Goal: Information Seeking & Learning: Learn about a topic

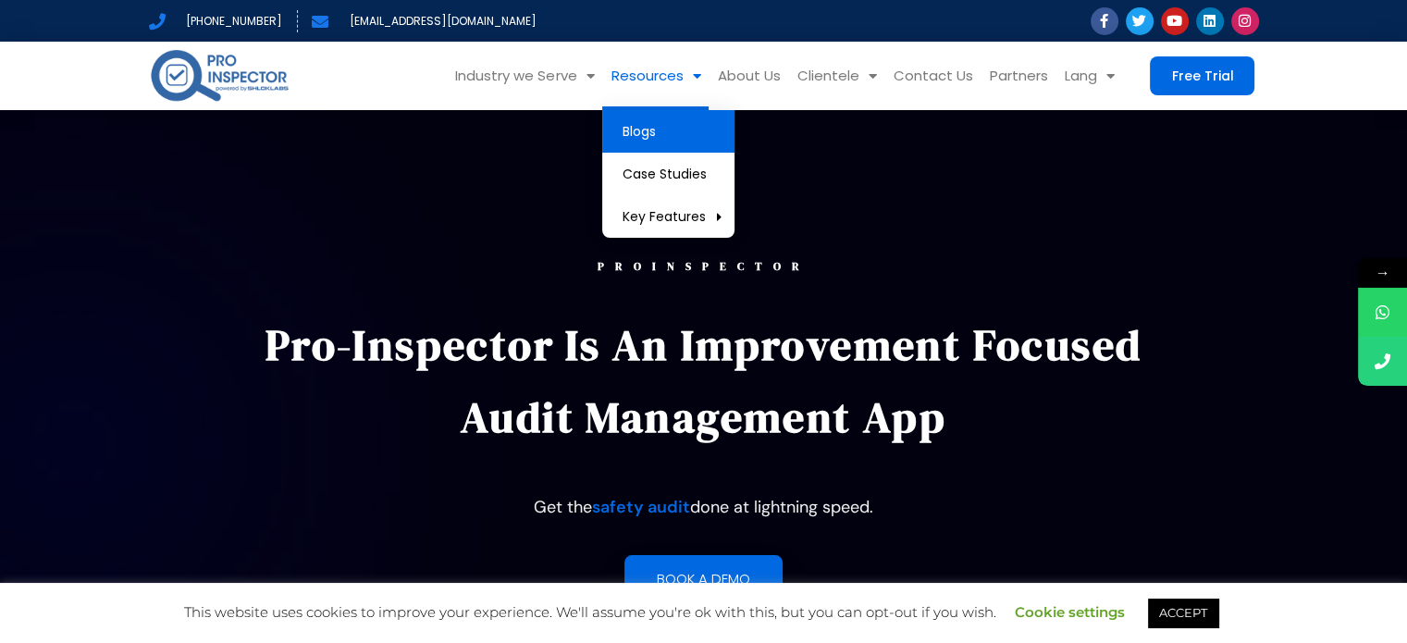
click at [656, 136] on link "Blogs" at bounding box center [668, 131] width 132 height 43
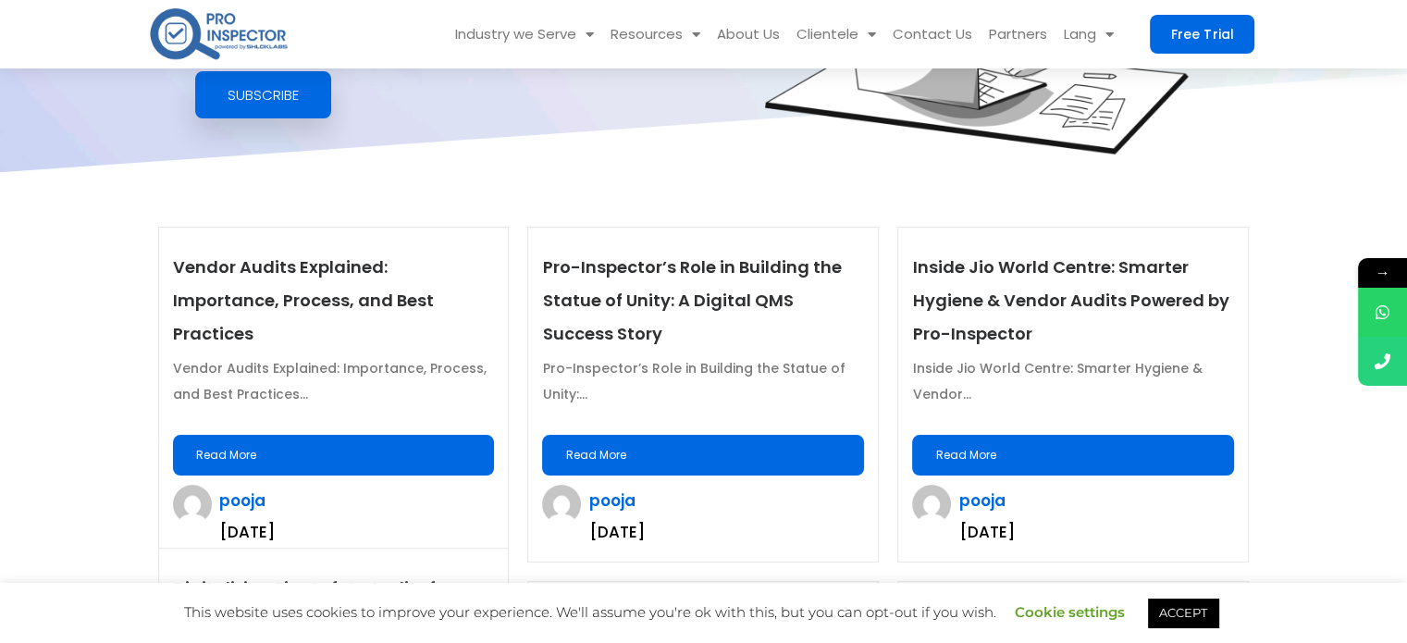
scroll to position [370, 0]
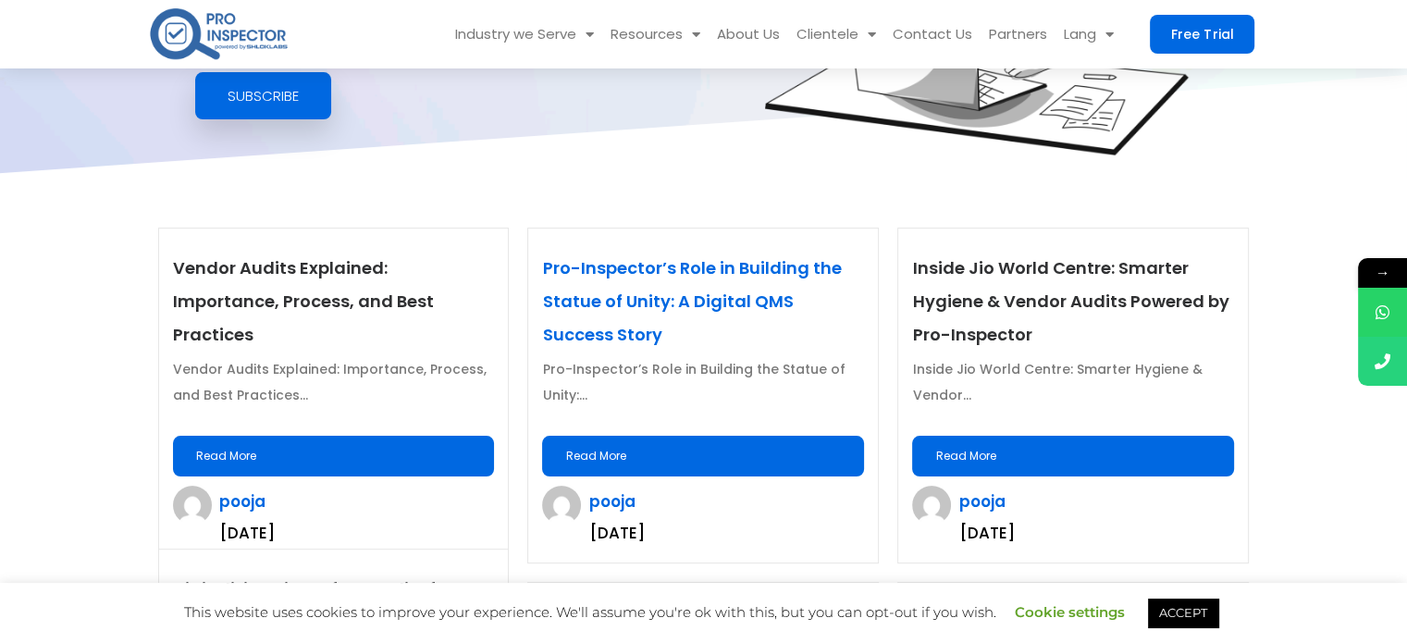
click at [644, 258] on link "Pro-Inspector’s Role in Building the Statue of Unity: A Digital QMS Success Sto…" at bounding box center [691, 301] width 299 height 90
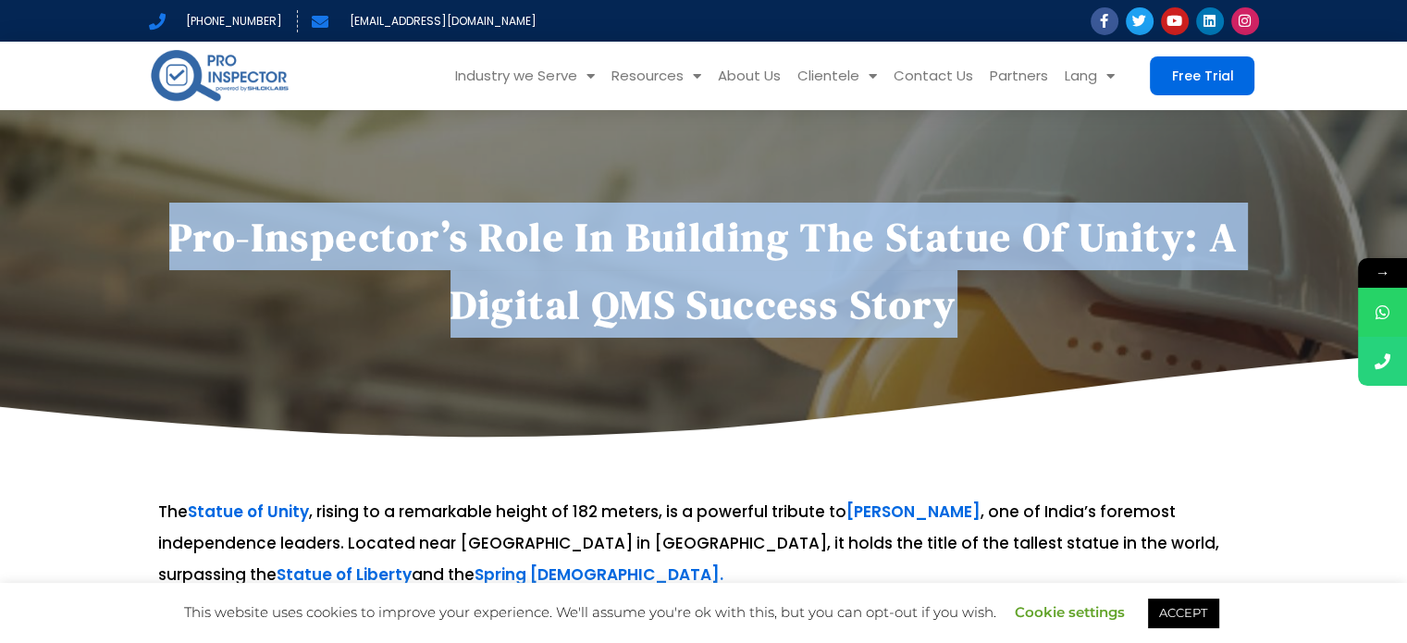
drag, startPoint x: 166, startPoint y: 224, endPoint x: 1019, endPoint y: 300, distance: 856.1
click at [1019, 300] on h1 "Pro-Inspector’s Role in Building the Statue of Unity: A Digital QMS Success Sto…" at bounding box center [703, 270] width 1091 height 135
copy h1 "Pro-Inspector’s Role in Building the Statue of Unity: A Digital QMS Success Sto…"
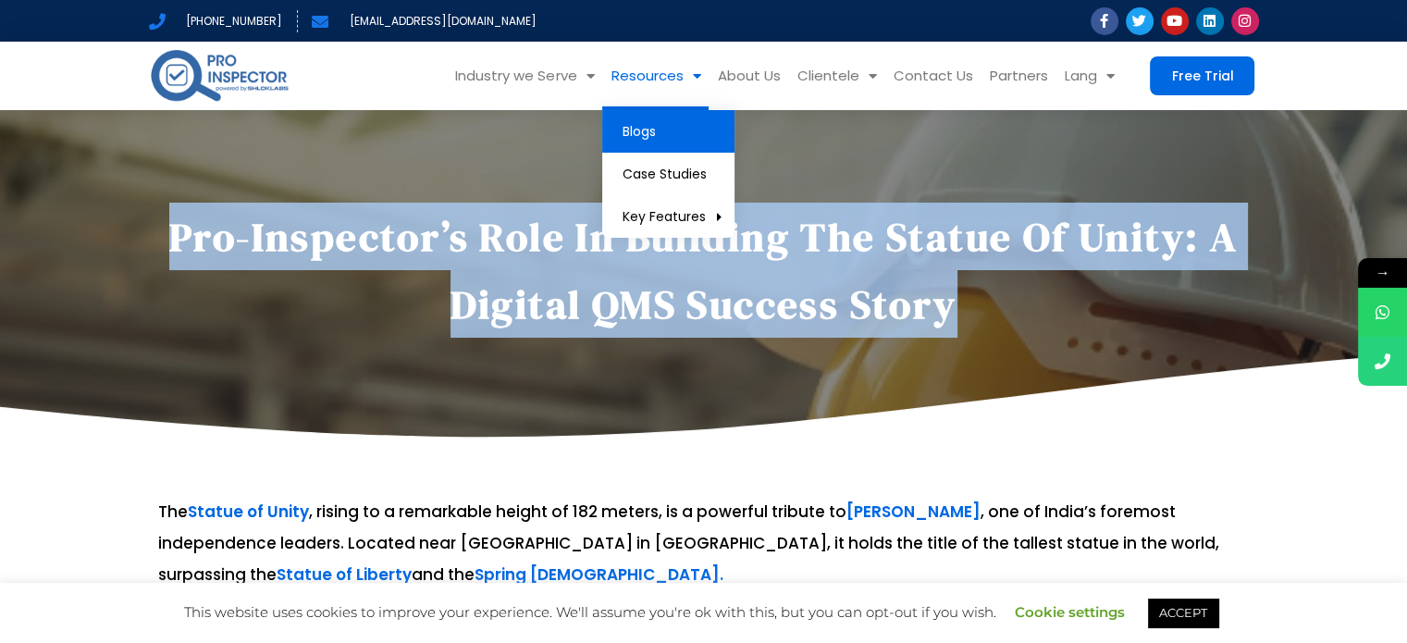
click at [622, 135] on link "Blogs" at bounding box center [668, 131] width 132 height 43
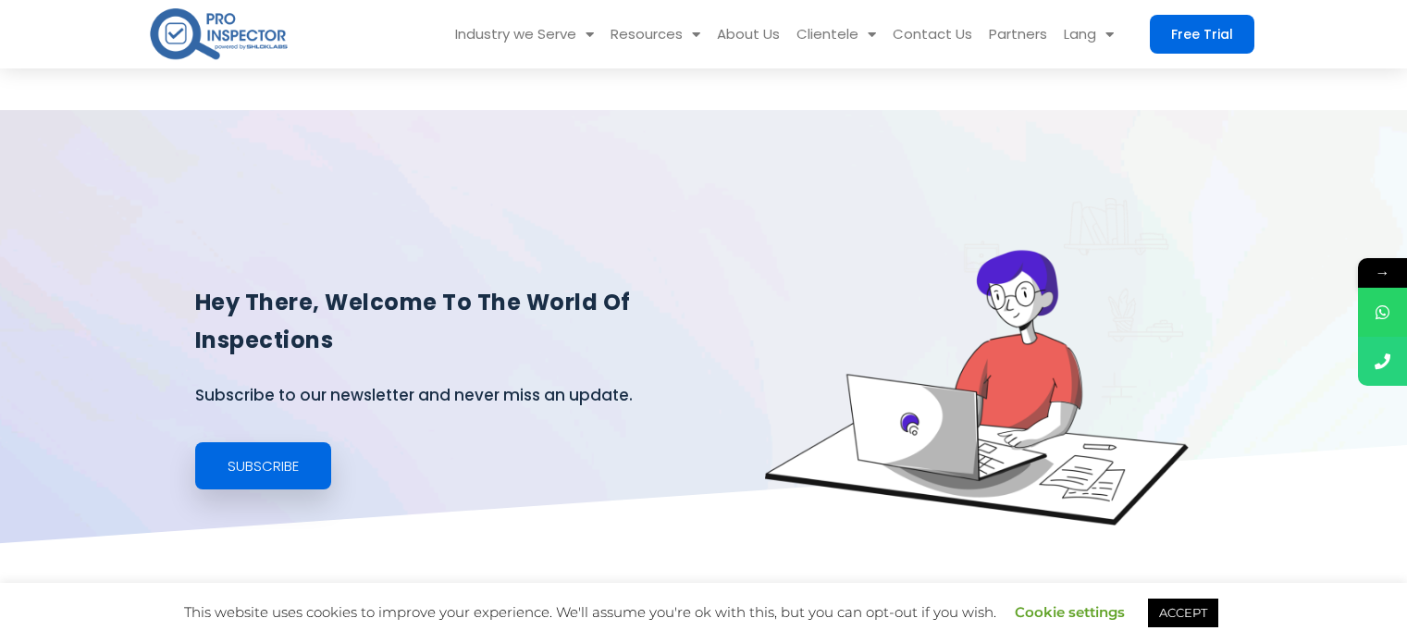
scroll to position [462, 0]
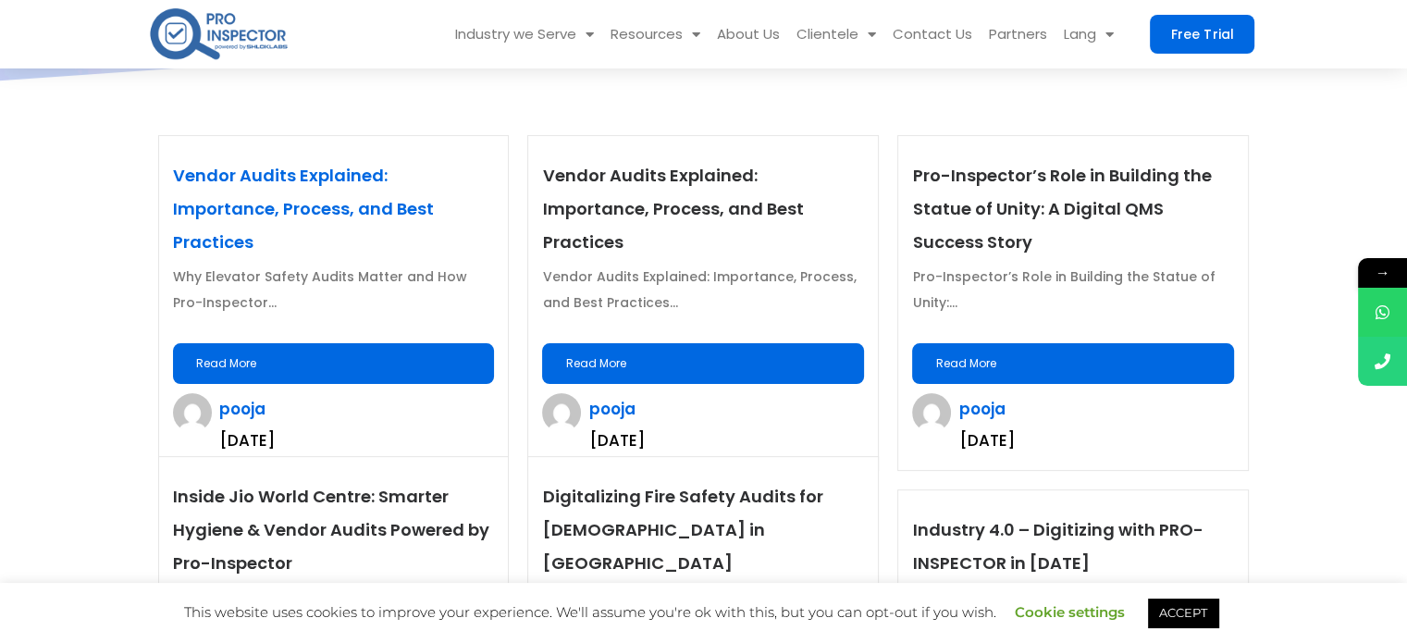
click at [326, 203] on link "Vendor Audits Explained: Importance, Process, and Best Practices" at bounding box center [303, 209] width 261 height 90
click at [239, 166] on link "Vendor Audits Explained: Importance, Process, and Best Practices" at bounding box center [303, 209] width 261 height 90
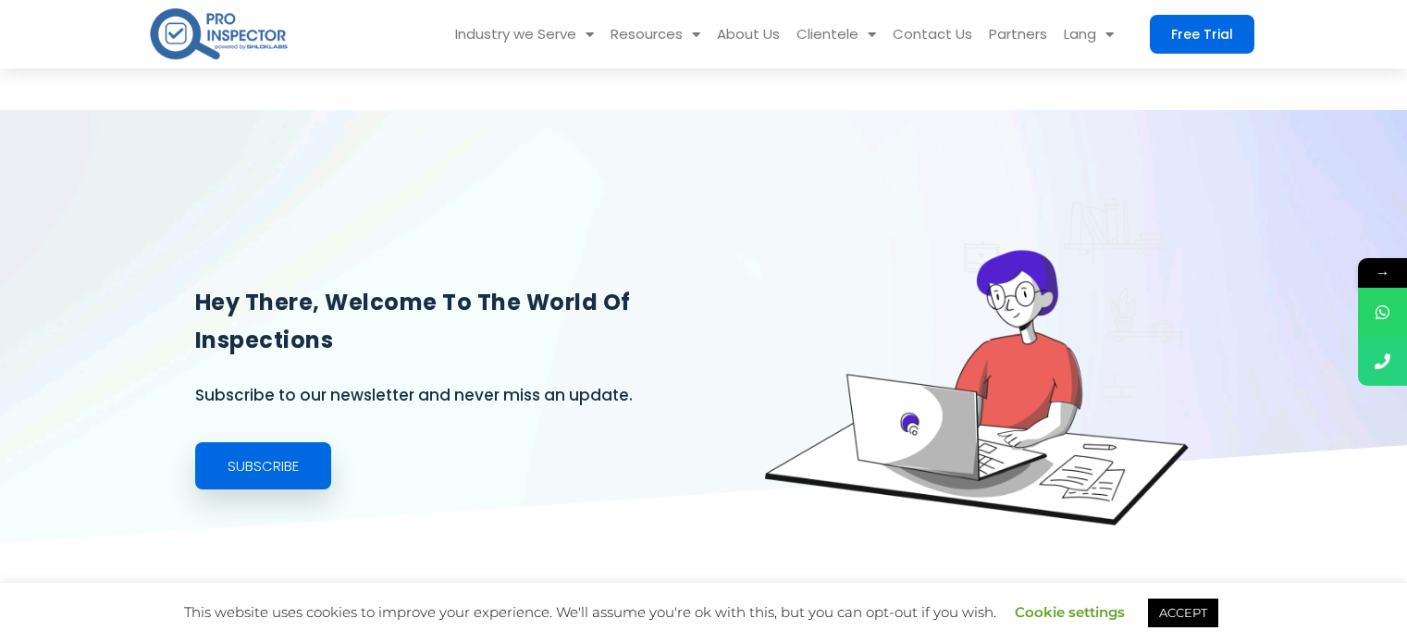
scroll to position [462, 0]
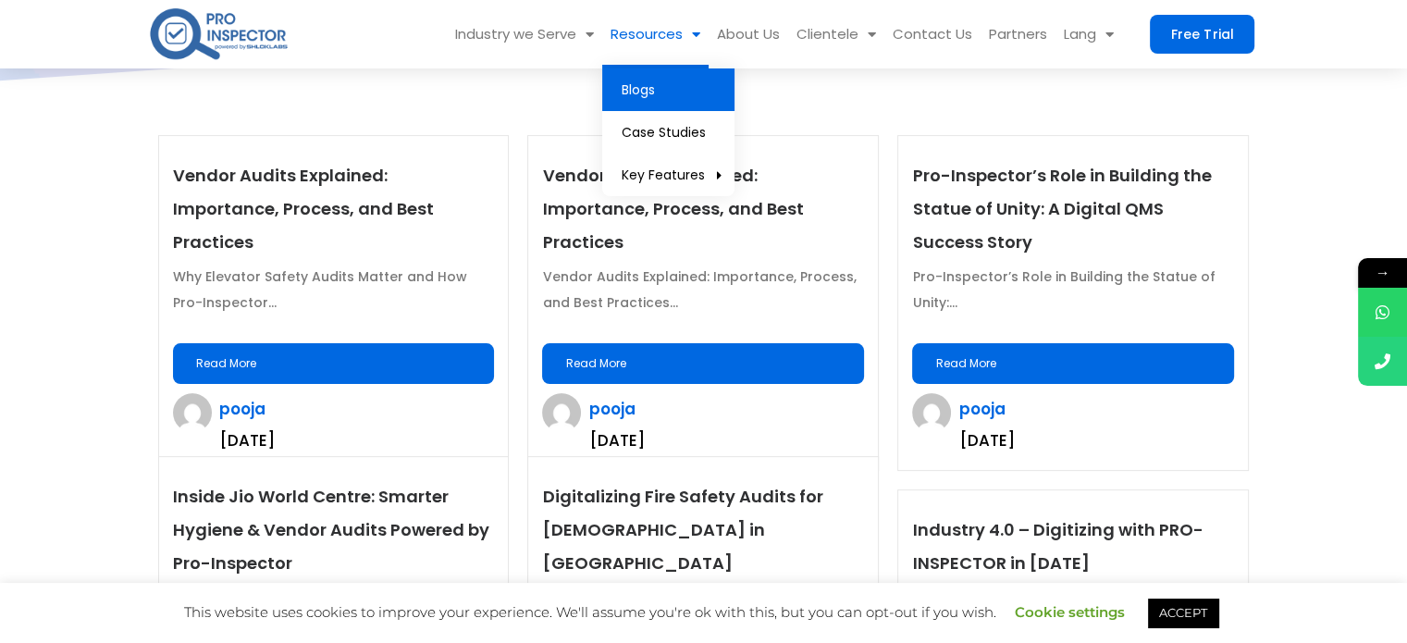
click at [655, 93] on link "Blogs" at bounding box center [668, 89] width 132 height 43
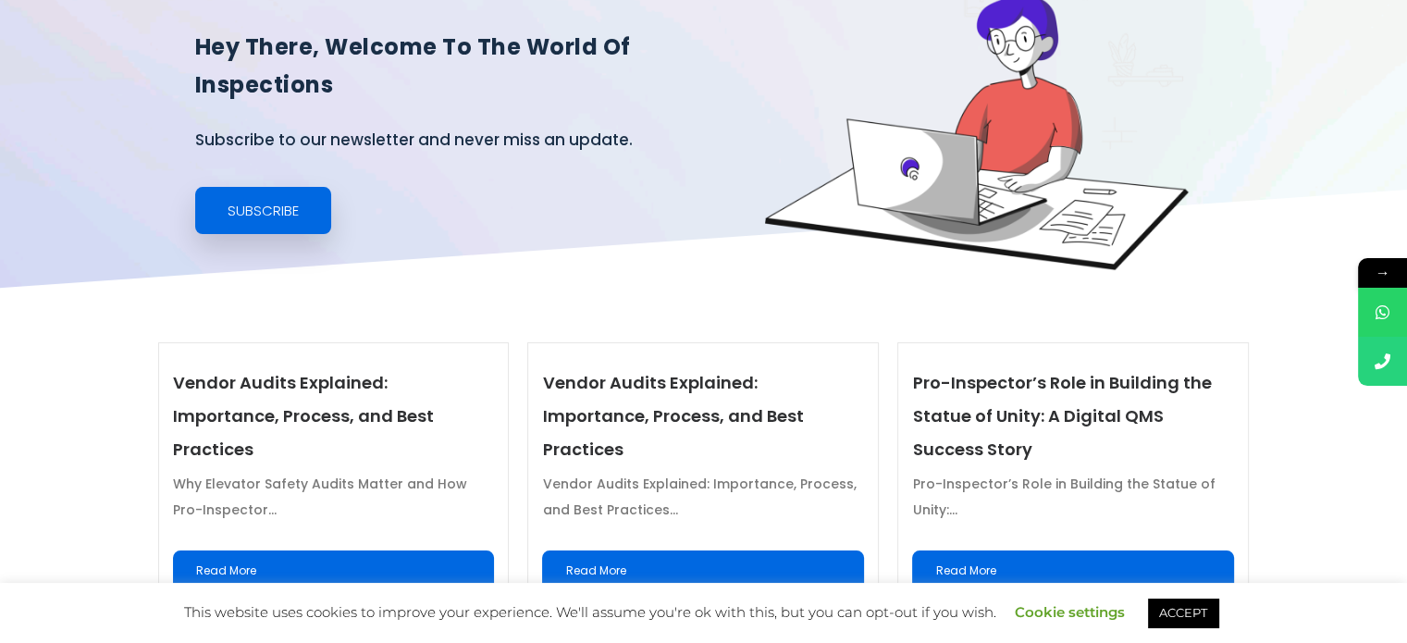
scroll to position [462, 0]
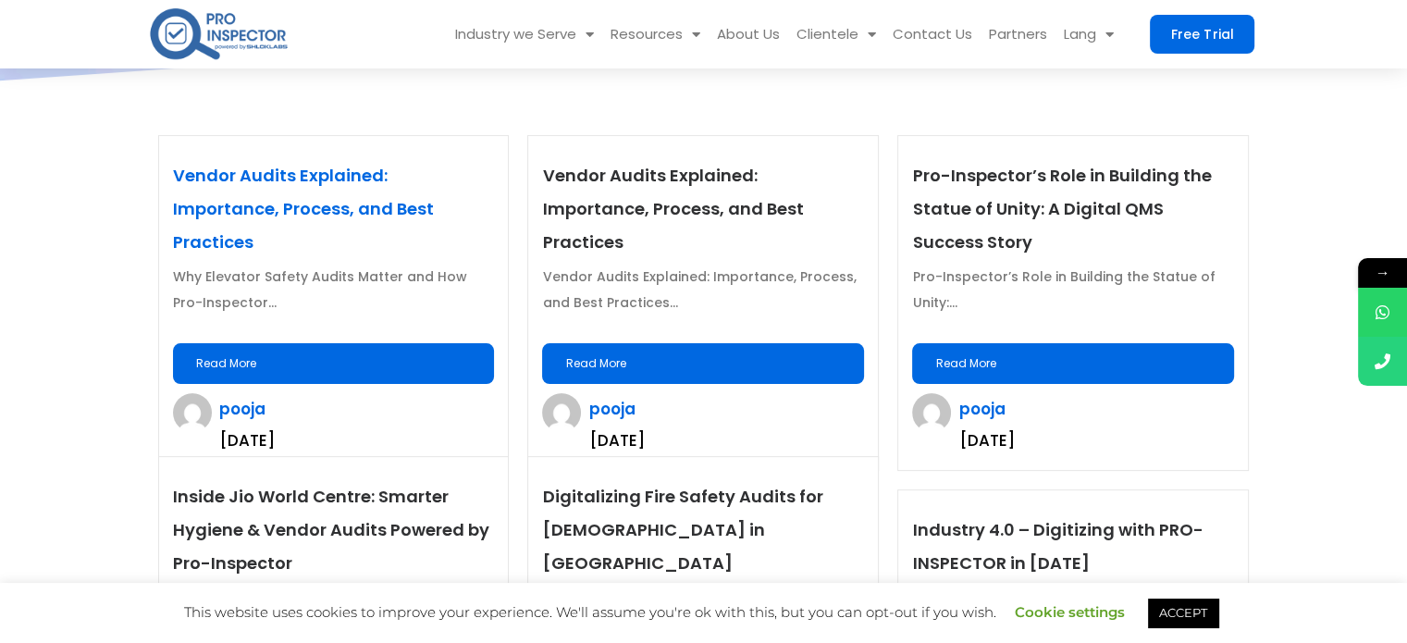
click at [302, 180] on link "Vendor Audits Explained: Importance, Process, and Best Practices" at bounding box center [303, 209] width 261 height 90
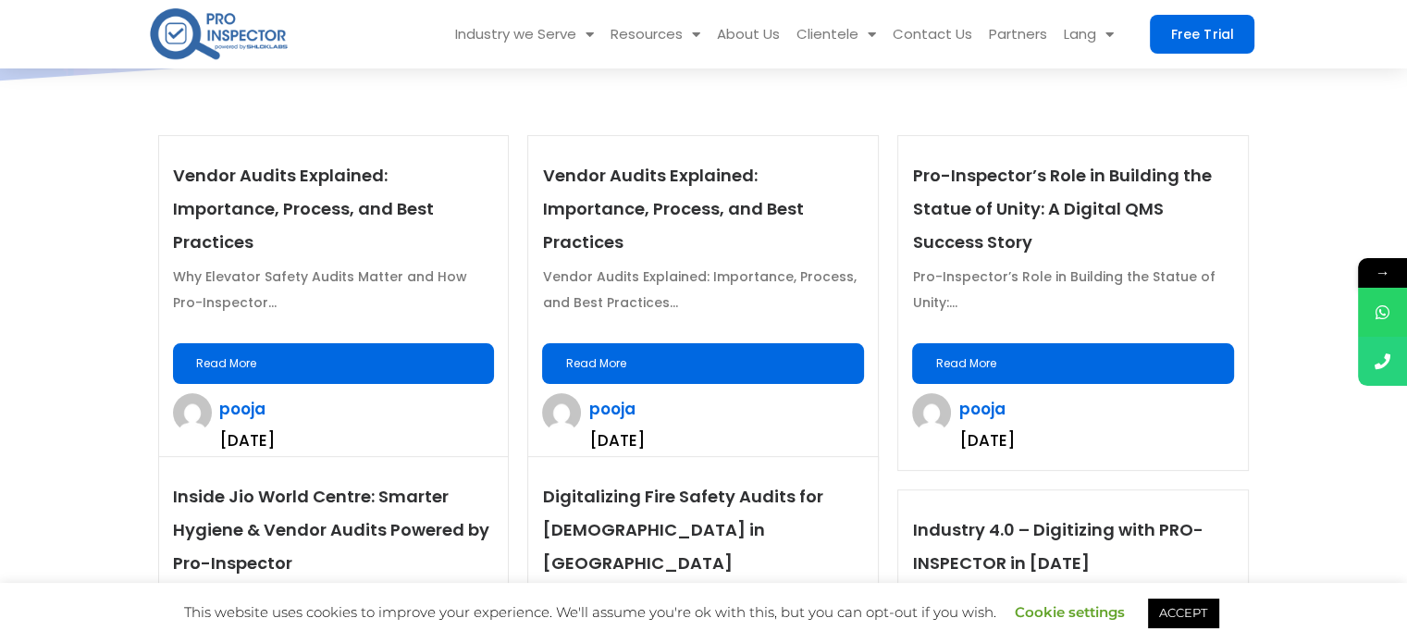
drag, startPoint x: 324, startPoint y: 175, endPoint x: 324, endPoint y: 160, distance: 14.8
click at [324, 175] on link "Vendor Audits Explained: Importance, Process, and Best Practices" at bounding box center [303, 209] width 261 height 90
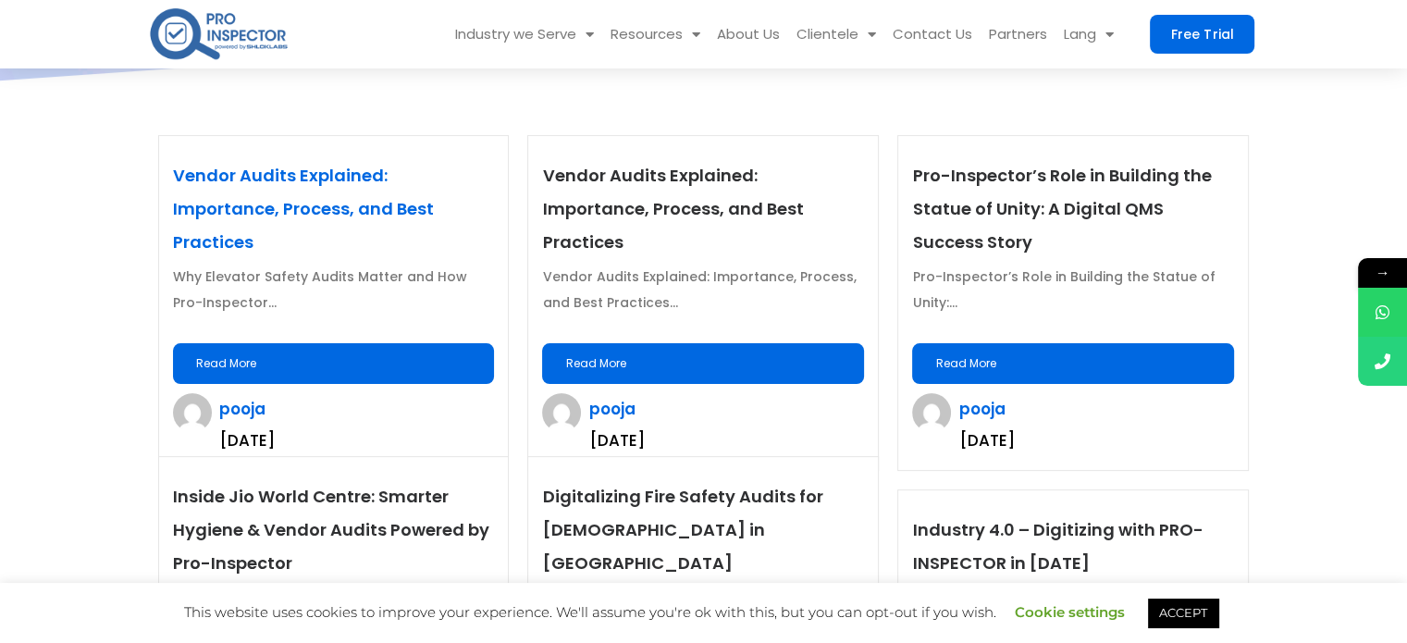
click at [304, 168] on link "Vendor Audits Explained: Importance, Process, and Best Practices" at bounding box center [303, 209] width 261 height 90
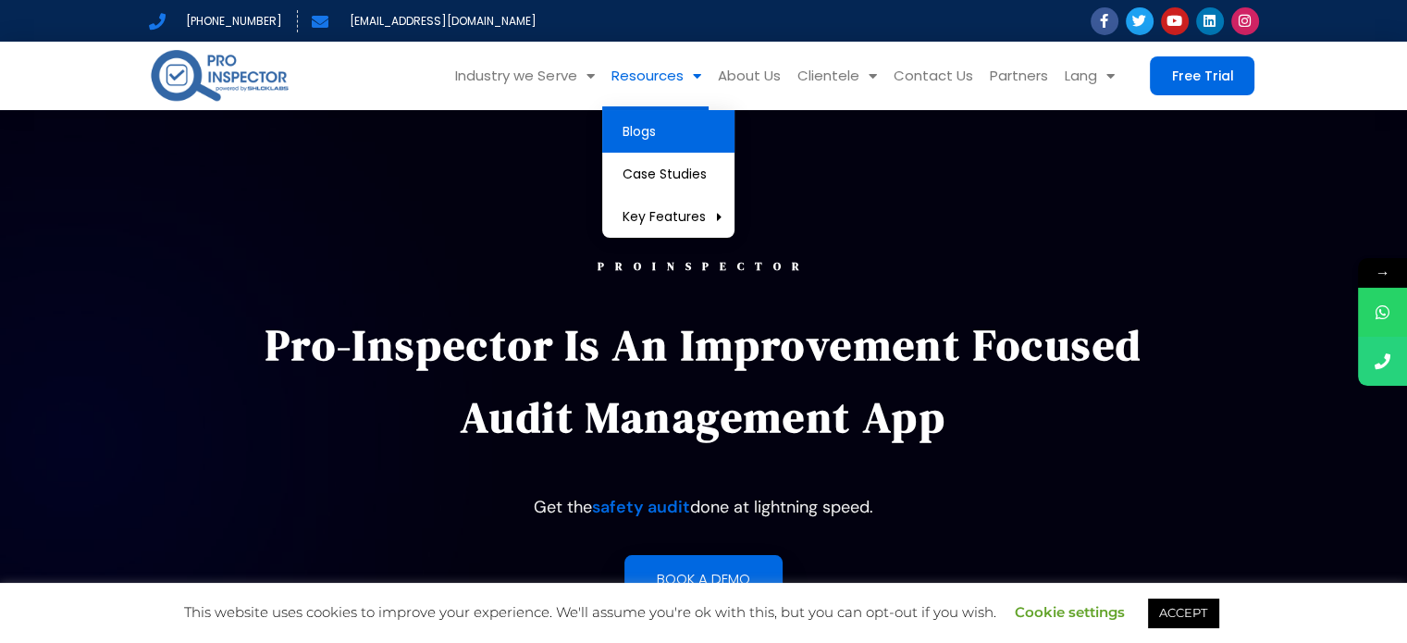
click at [636, 129] on link "Blogs" at bounding box center [668, 131] width 132 height 43
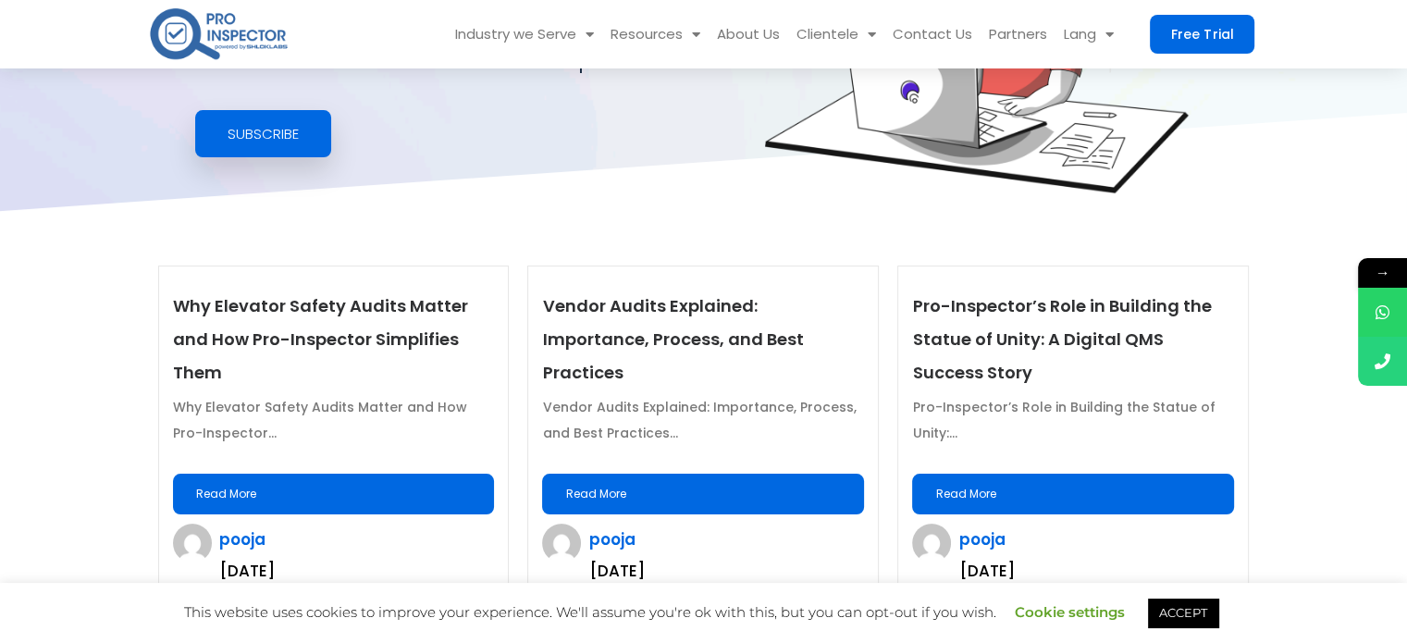
scroll to position [370, 0]
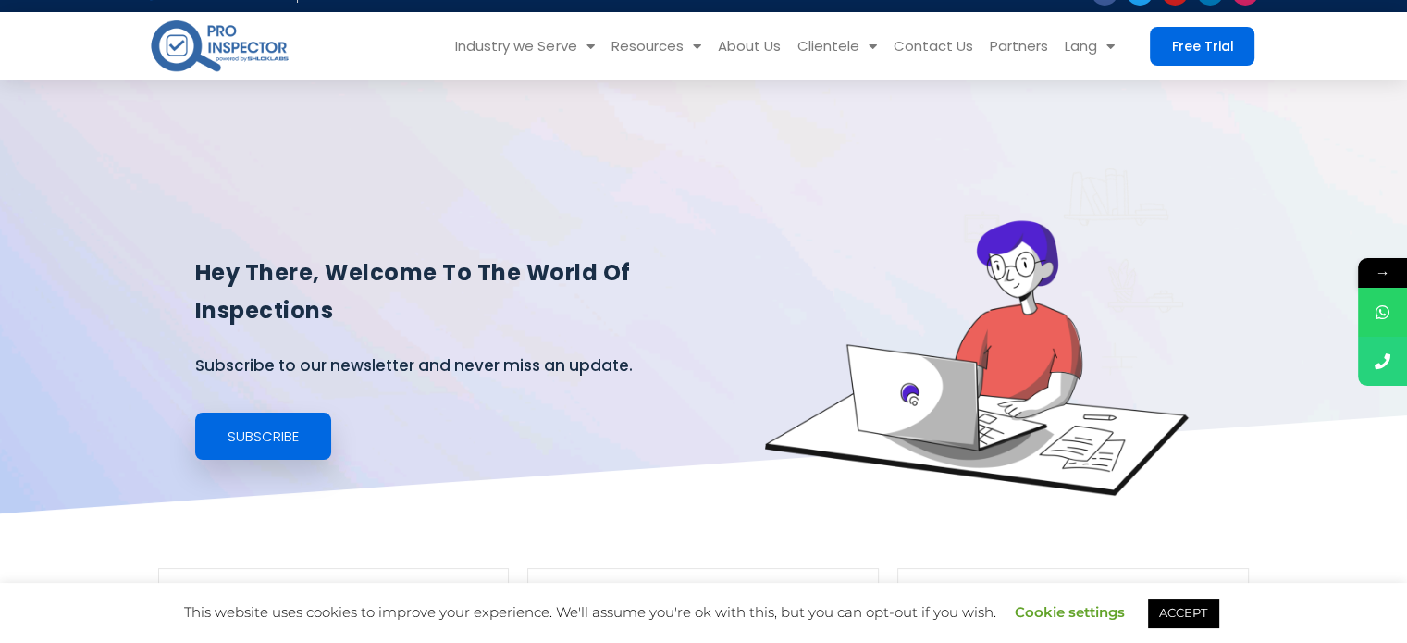
scroll to position [462, 0]
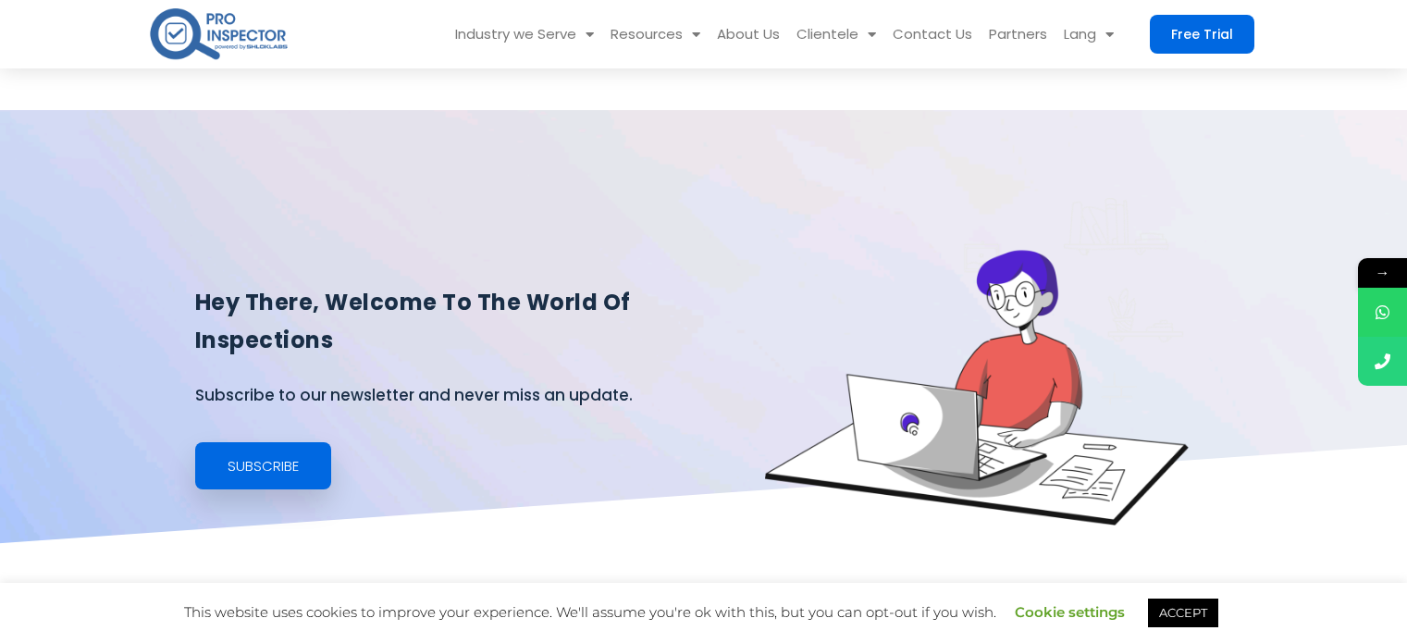
scroll to position [462, 0]
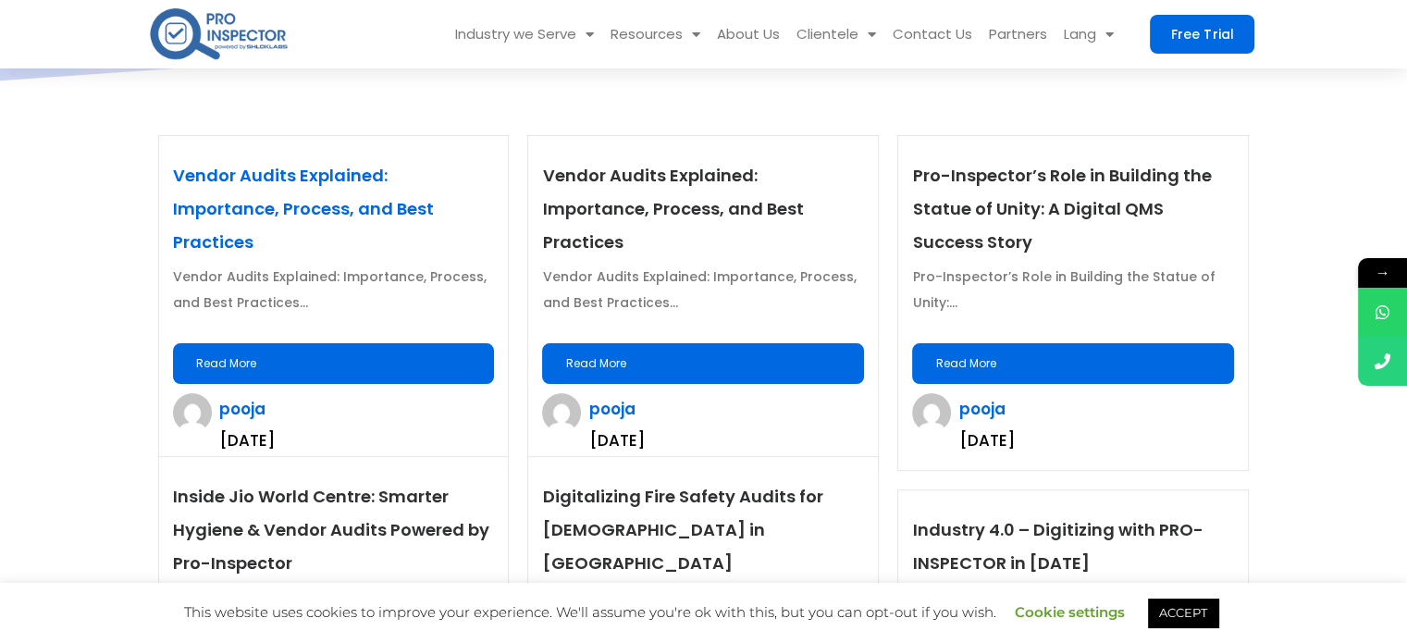
click at [425, 166] on link "Vendor Audits Explained: Importance, Process, and Best Practices" at bounding box center [303, 209] width 261 height 90
click at [410, 170] on link "Vendor Audits Explained: Importance, Process, and Best Practices" at bounding box center [303, 209] width 261 height 90
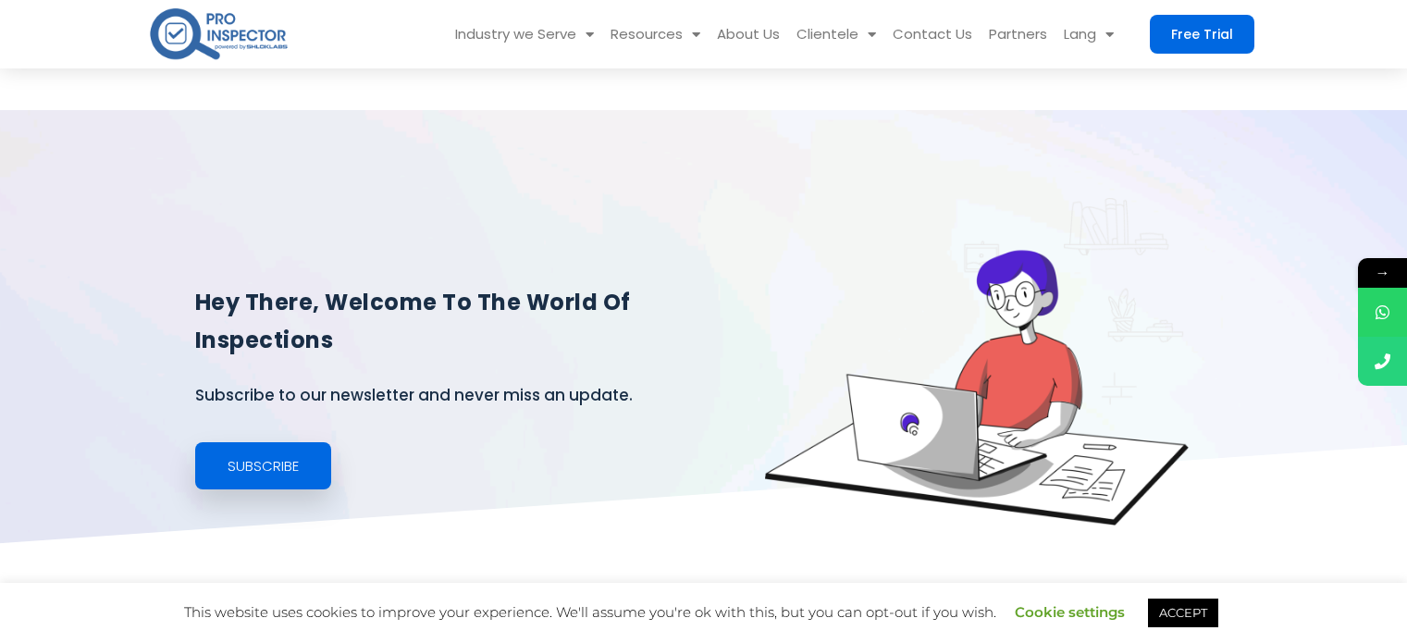
scroll to position [462, 0]
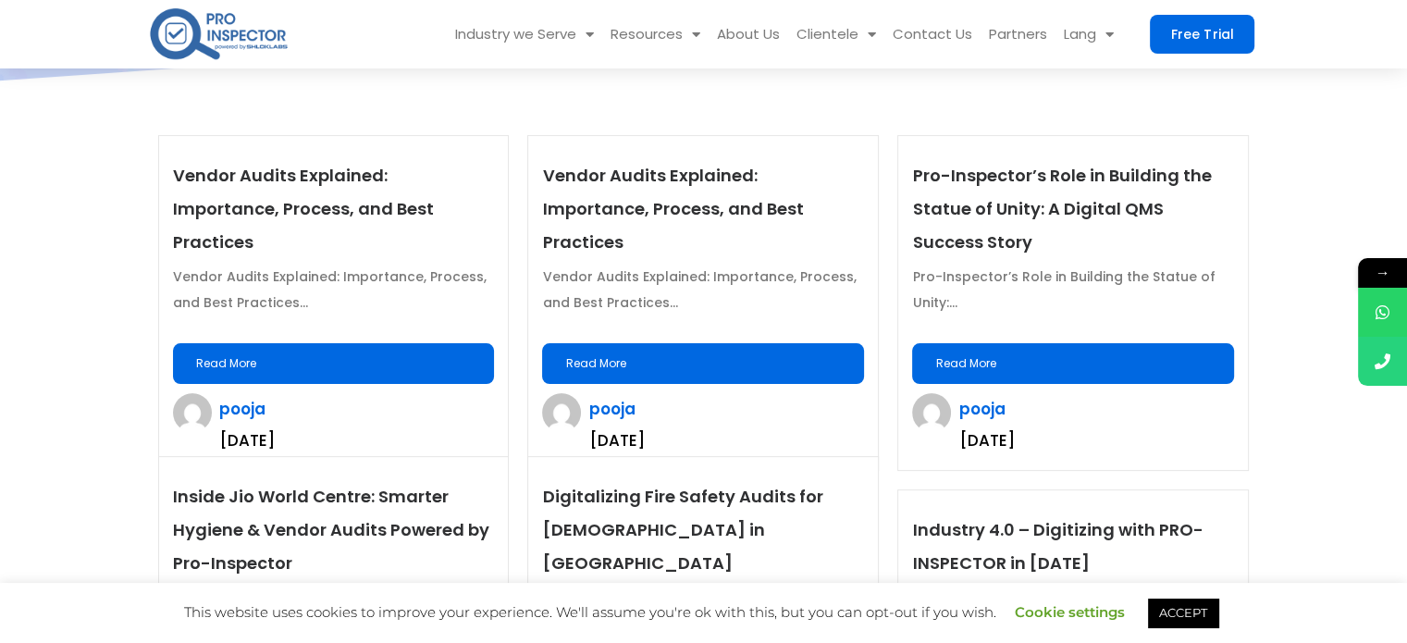
click at [371, 343] on link "Read More" at bounding box center [334, 363] width 322 height 41
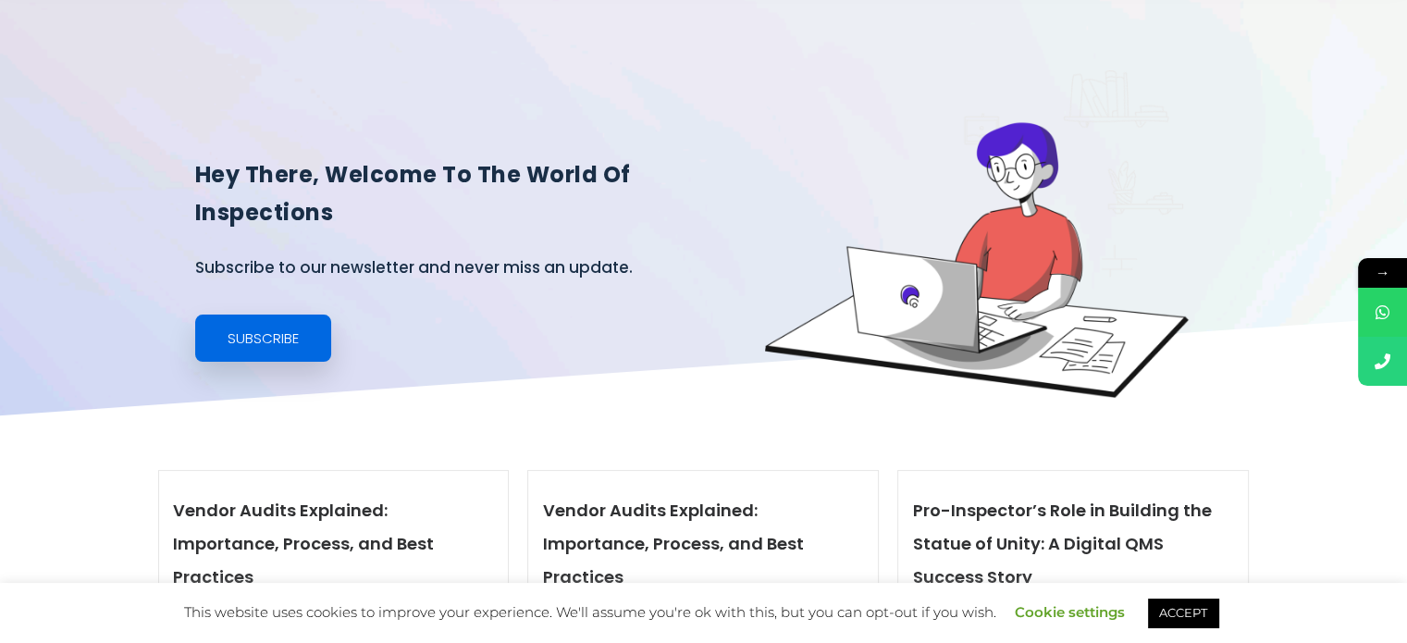
scroll to position [0, 0]
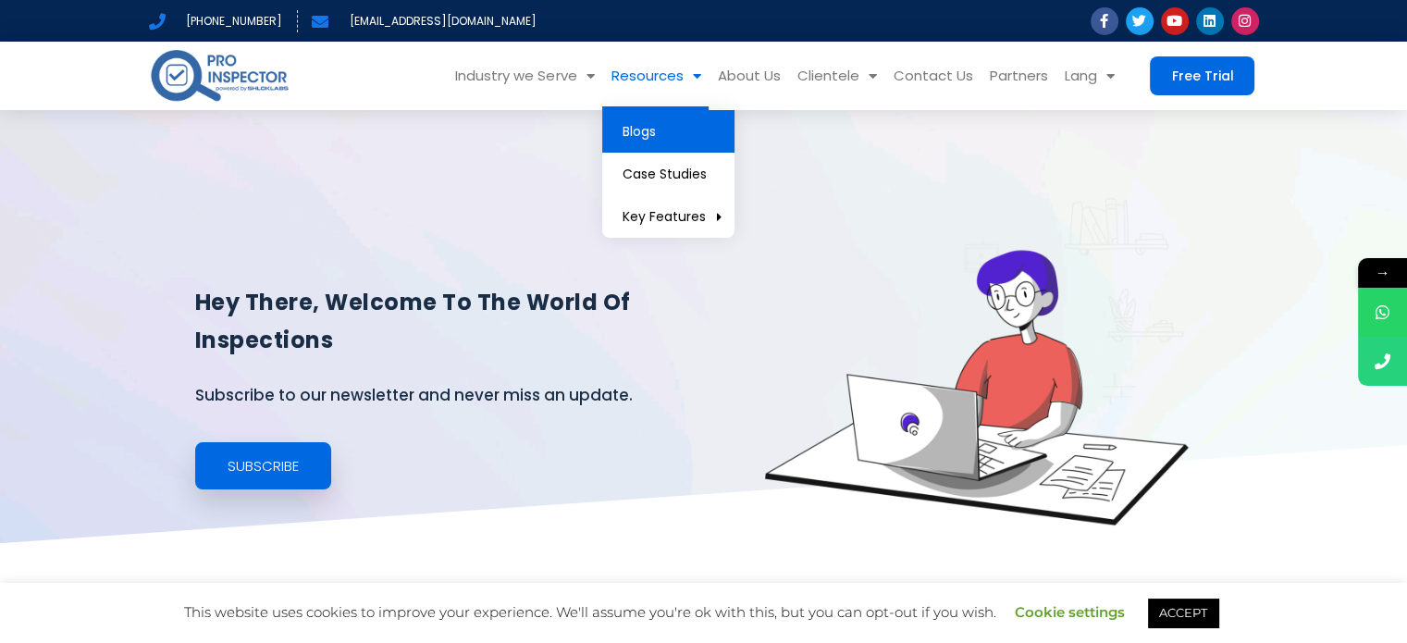
drag, startPoint x: 647, startPoint y: 131, endPoint x: 630, endPoint y: 121, distance: 19.5
click at [647, 131] on link "Blogs" at bounding box center [668, 131] width 132 height 43
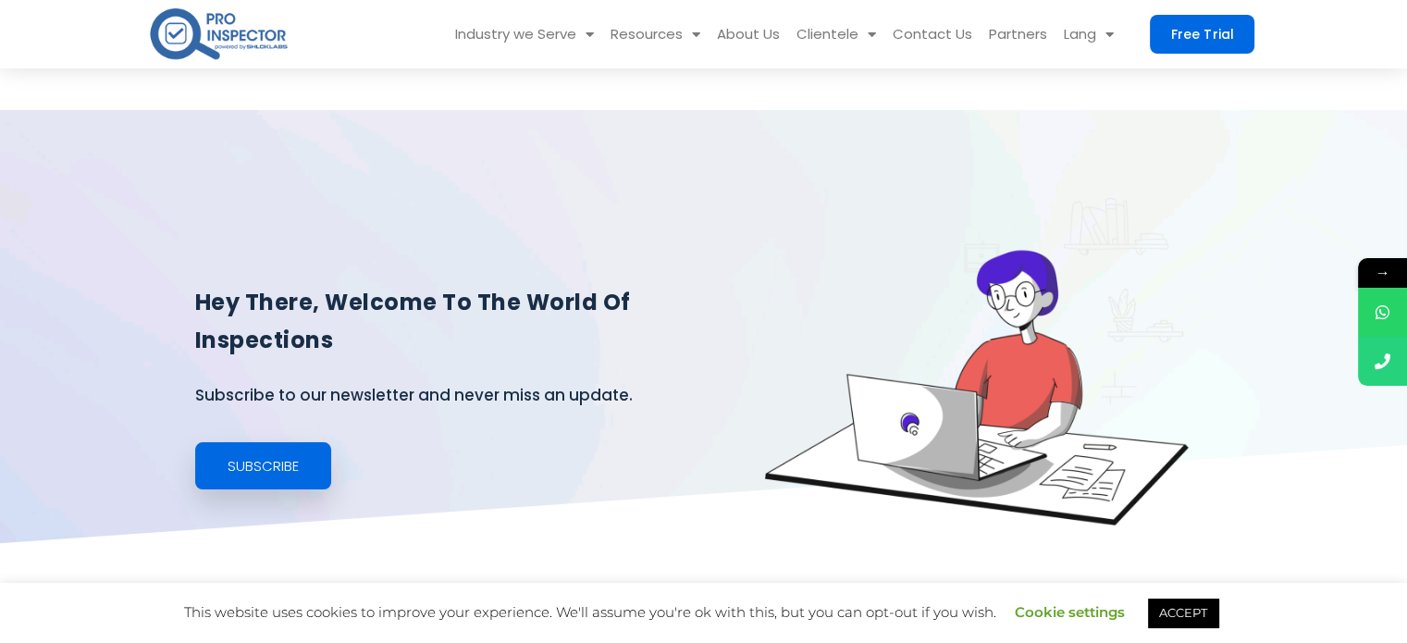
scroll to position [370, 0]
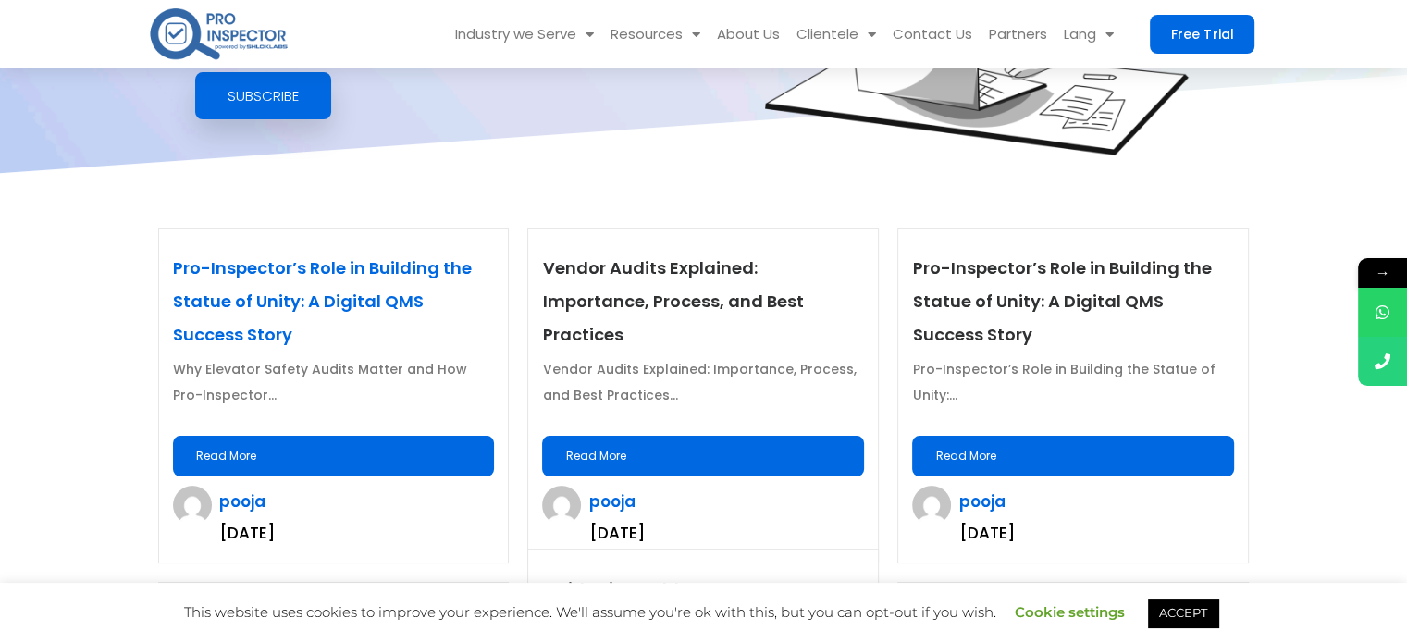
click at [288, 302] on link "Pro-Inspector’s Role in Building the Statue of Unity: A Digital QMS Success Sto…" at bounding box center [322, 301] width 299 height 90
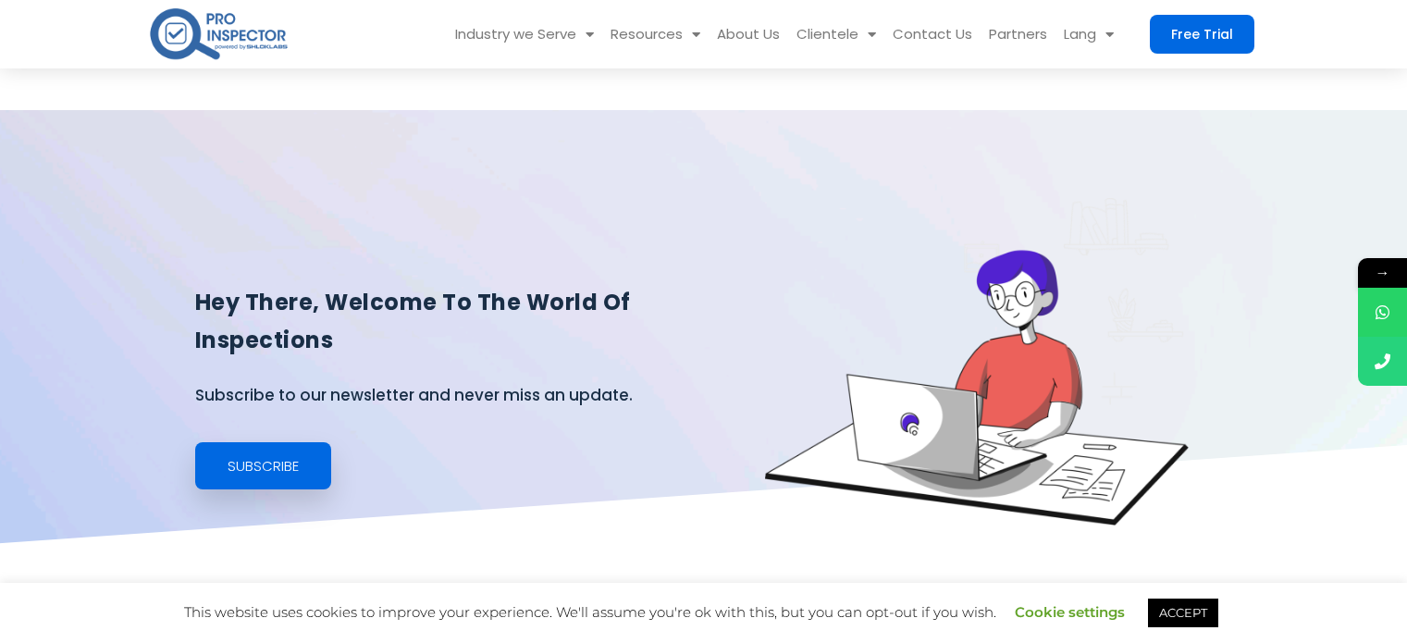
scroll to position [370, 0]
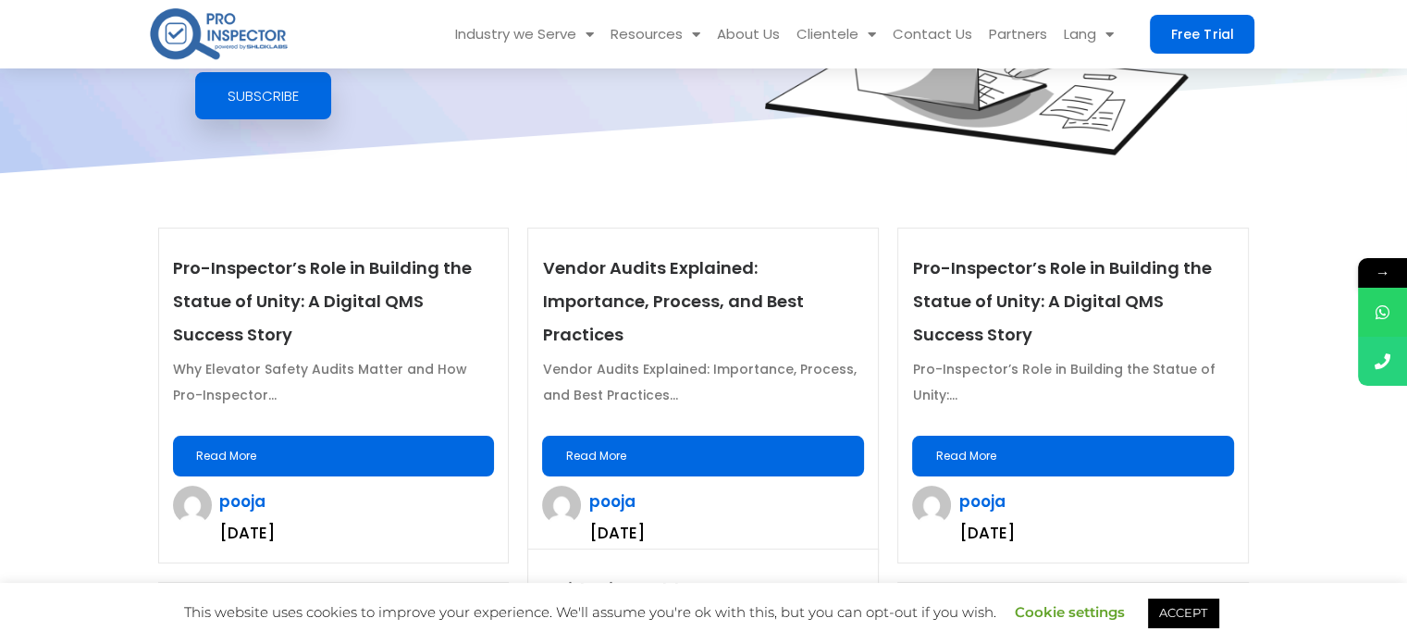
click at [303, 283] on p "Pro-Inspector’s Role in Building the Statue of Unity: A Digital QMS Success Sto…" at bounding box center [334, 302] width 322 height 100
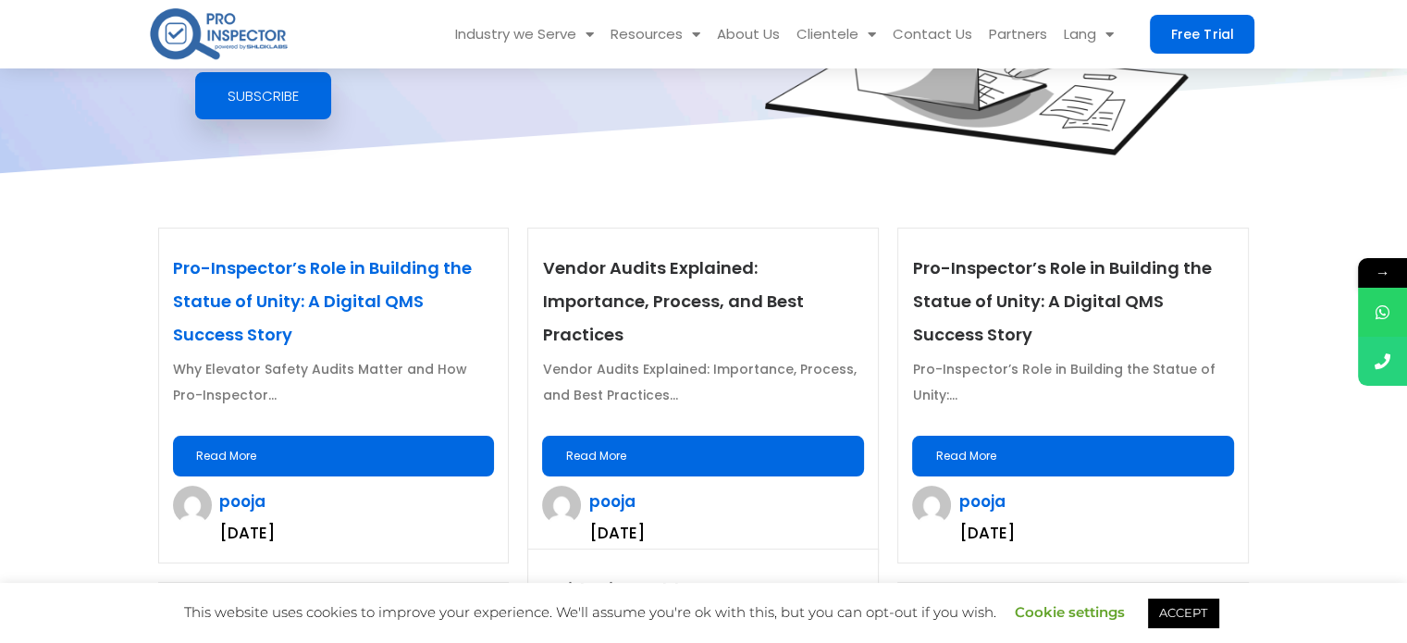
click at [315, 262] on link "Pro-Inspector’s Role in Building the Statue of Unity: A Digital QMS Success Sto…" at bounding box center [322, 301] width 299 height 90
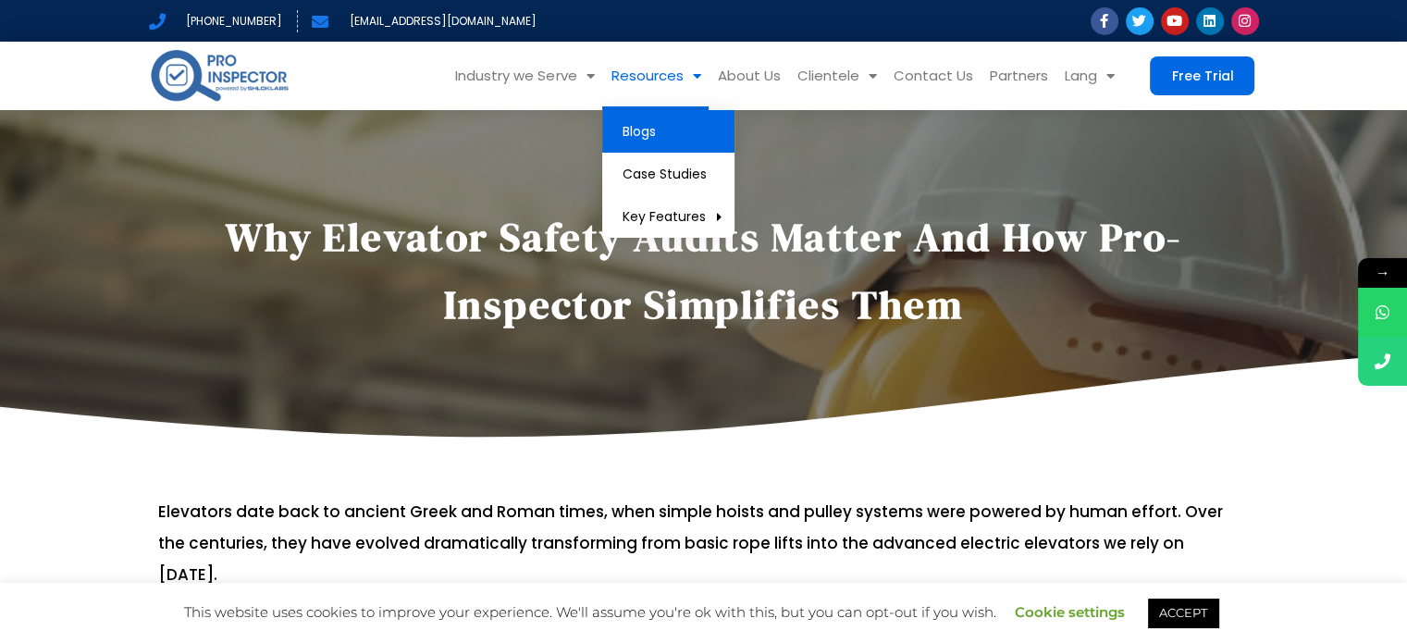
click at [634, 127] on link "Blogs" at bounding box center [668, 131] width 132 height 43
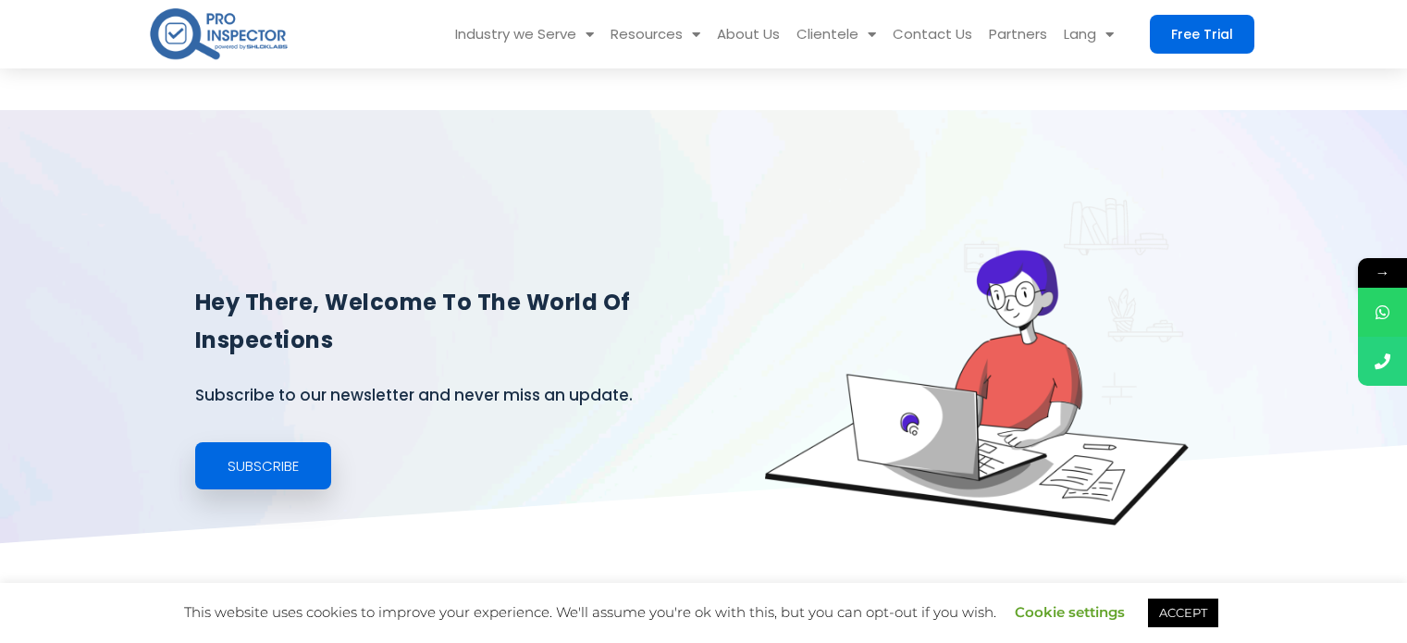
scroll to position [462, 0]
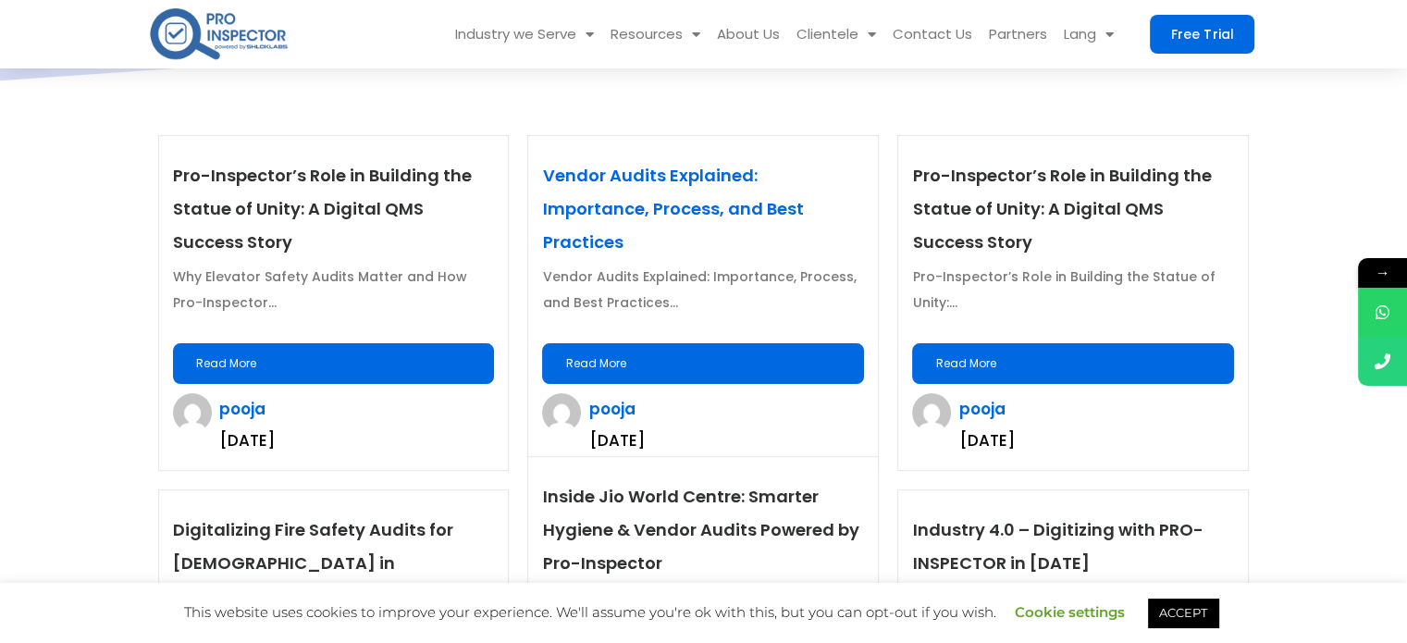
click at [632, 180] on link "Vendor Audits Explained: Importance, Process, and Best Practices" at bounding box center [672, 209] width 261 height 90
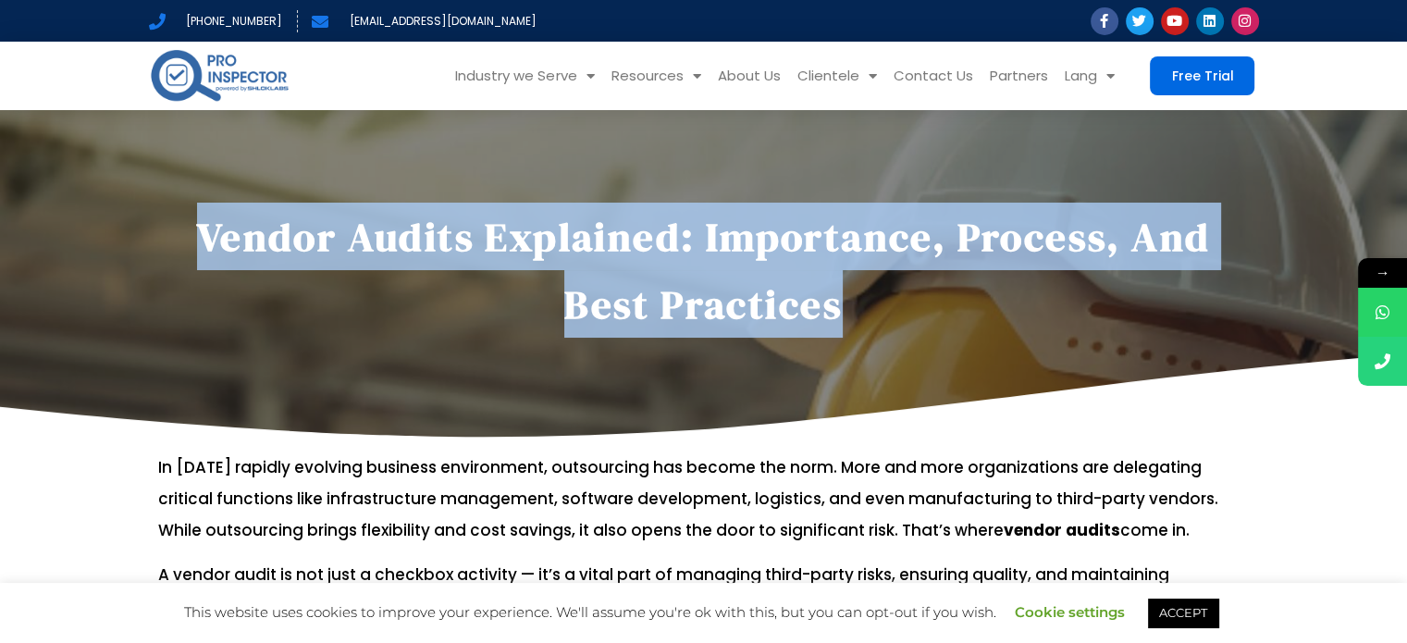
drag, startPoint x: 229, startPoint y: 234, endPoint x: 1016, endPoint y: 288, distance: 788.9
click at [1016, 288] on h1 "Vendor Audits Explained: Importance, Process, and Best Practices" at bounding box center [703, 270] width 1091 height 135
copy span "Vendor Audits Explained: Importance, Process, and Best Practices"
drag, startPoint x: 211, startPoint y: 72, endPoint x: 207, endPoint y: 61, distance: 11.7
click at [211, 72] on img at bounding box center [220, 75] width 142 height 58
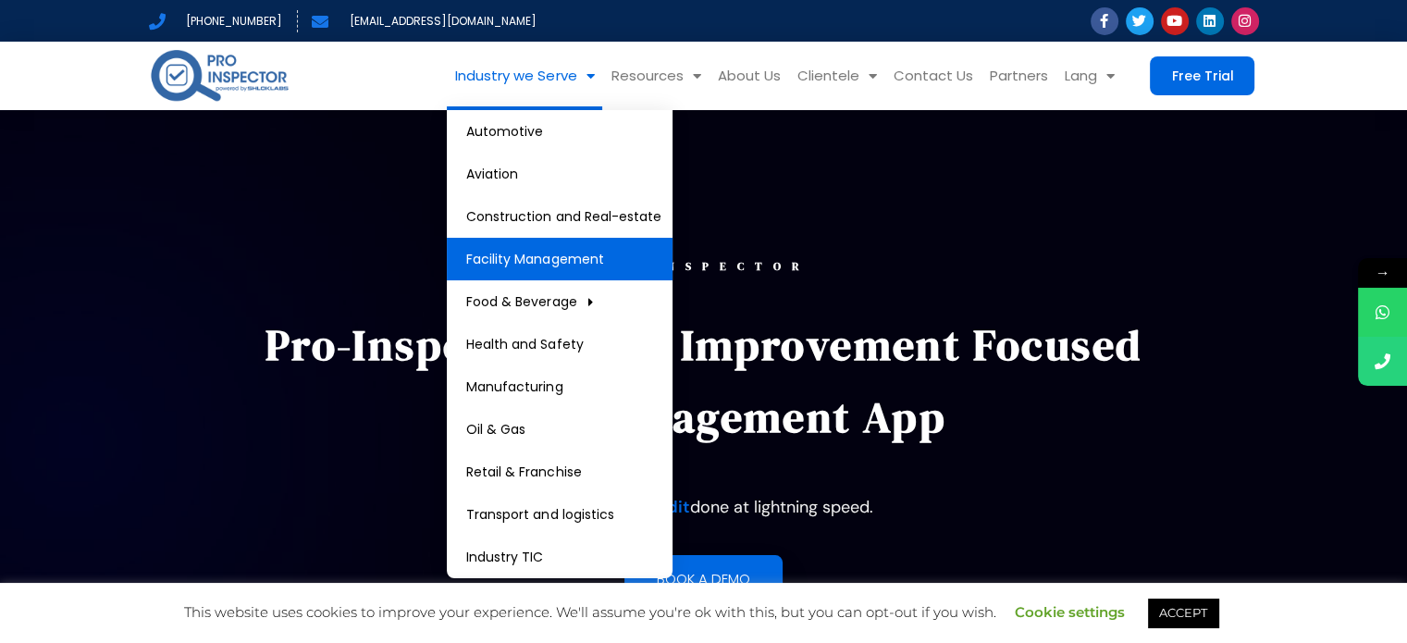
click at [536, 272] on link "Facility Management" at bounding box center [560, 259] width 226 height 43
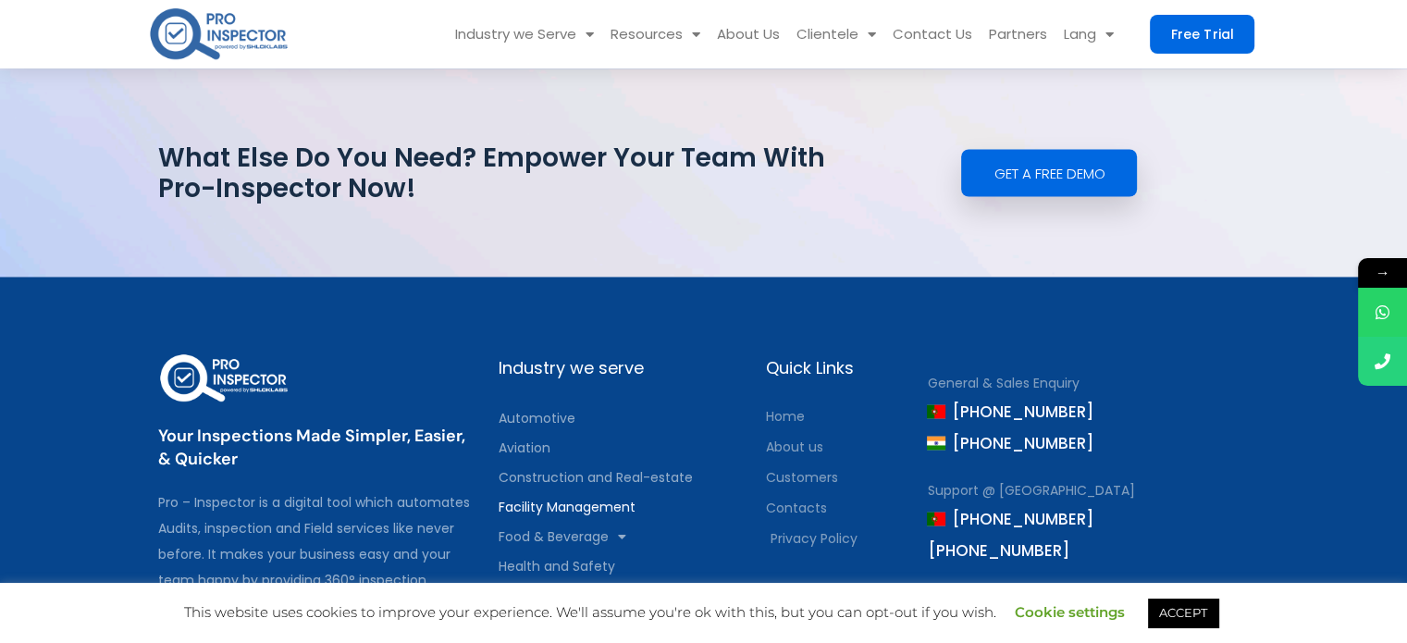
scroll to position [3703, 0]
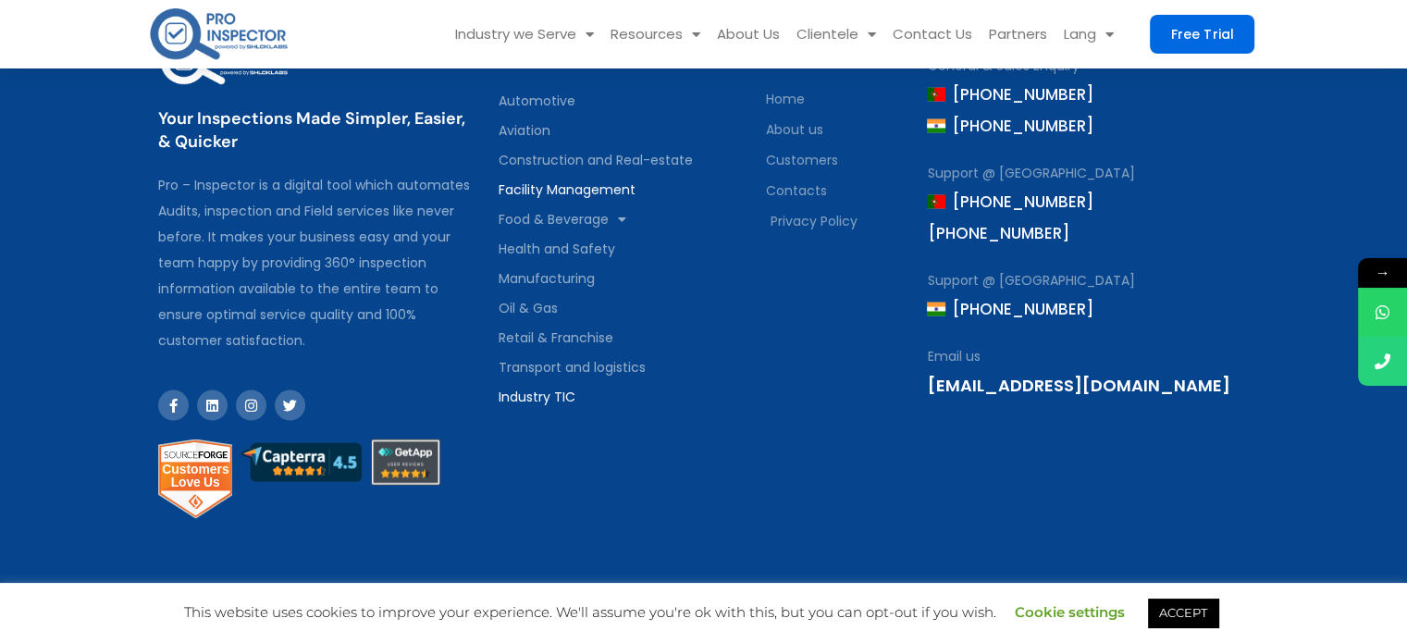
click at [558, 391] on link "Industry TIC" at bounding box center [623, 397] width 249 height 30
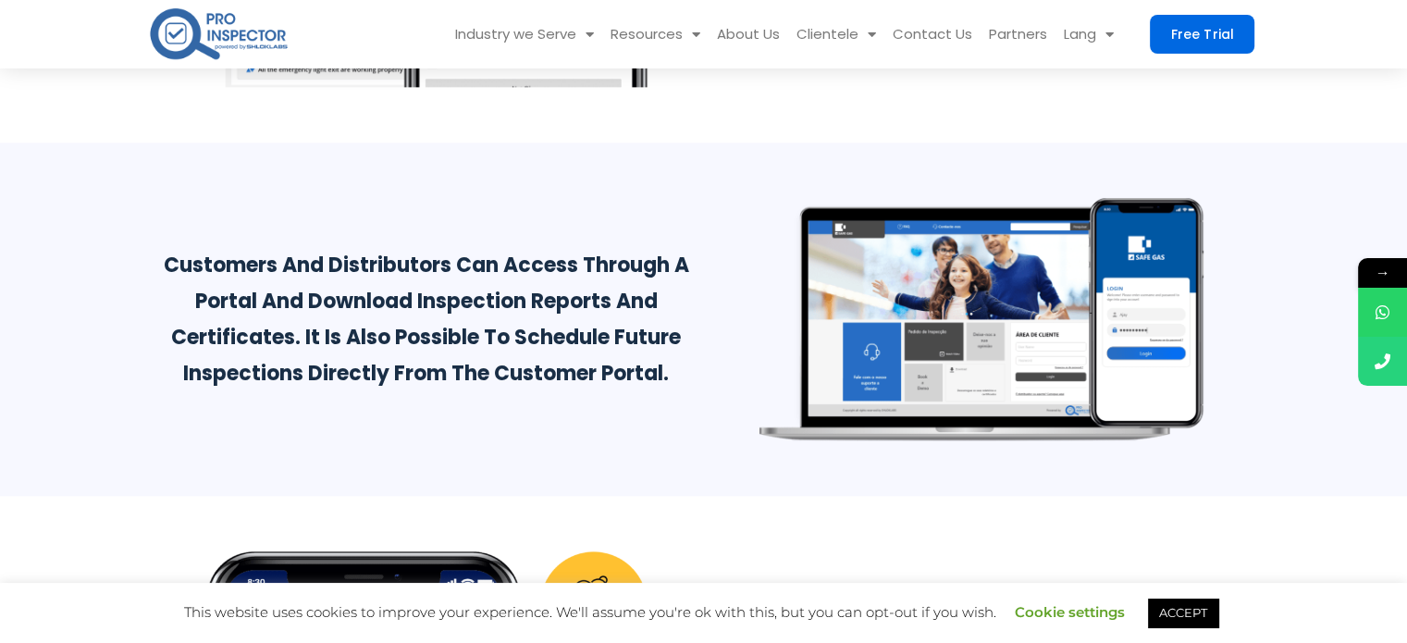
scroll to position [2405, 0]
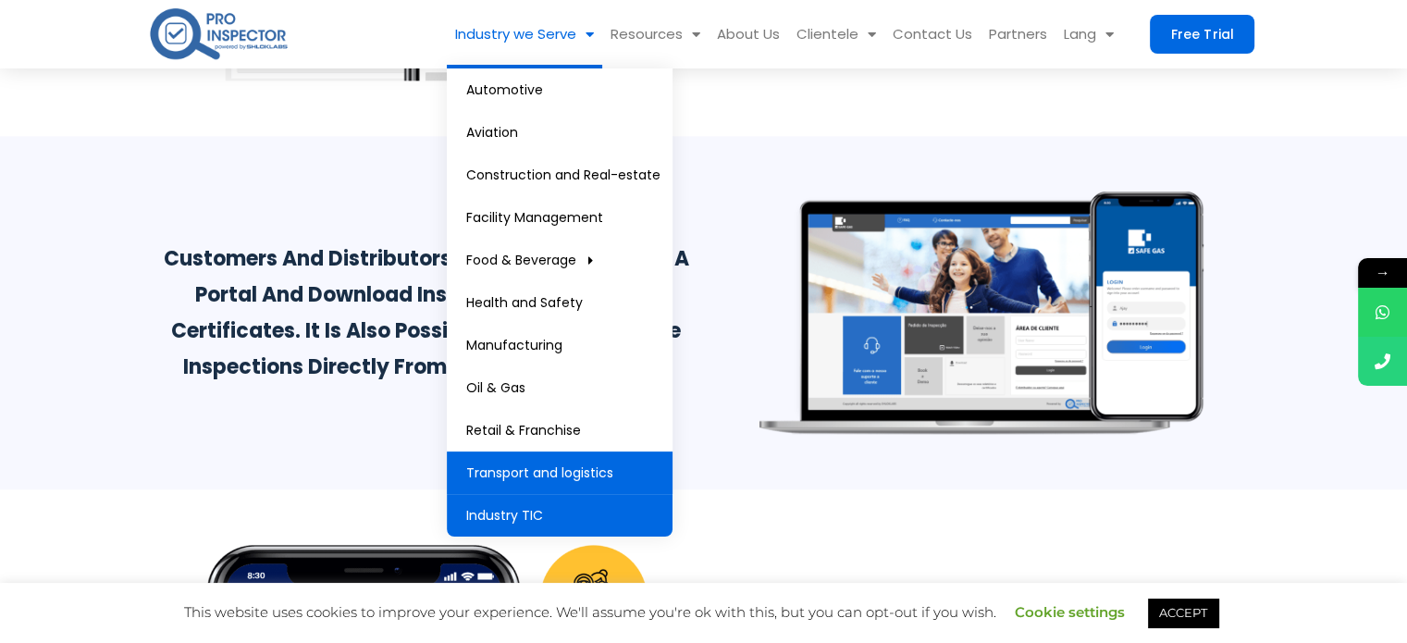
click at [609, 470] on link "Transport and logistics" at bounding box center [560, 472] width 226 height 43
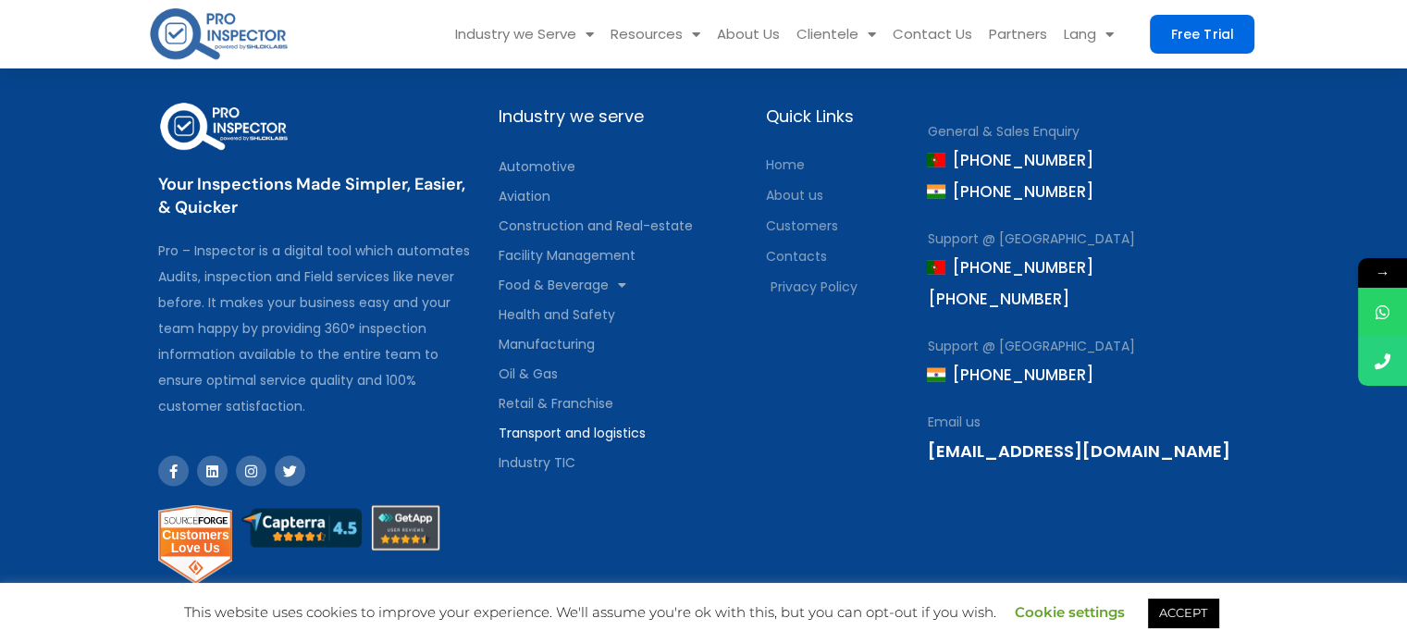
scroll to position [3681, 0]
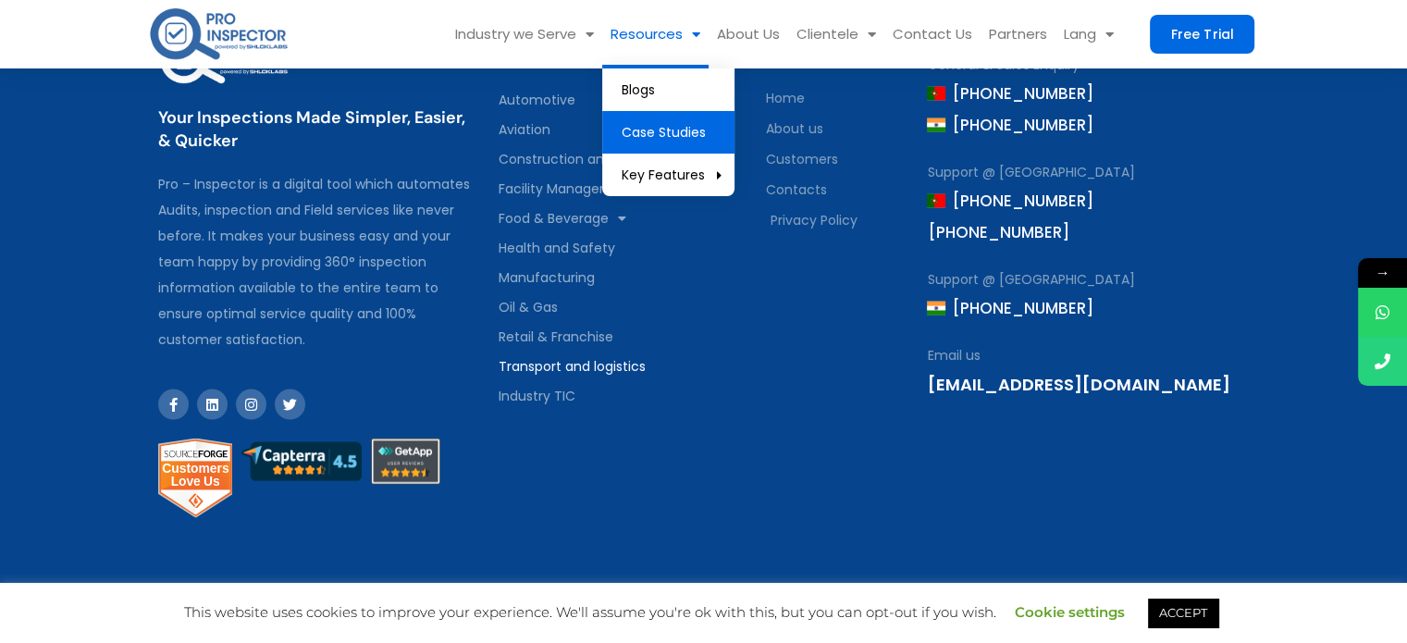
click at [681, 139] on link "Case Studies" at bounding box center [668, 132] width 132 height 43
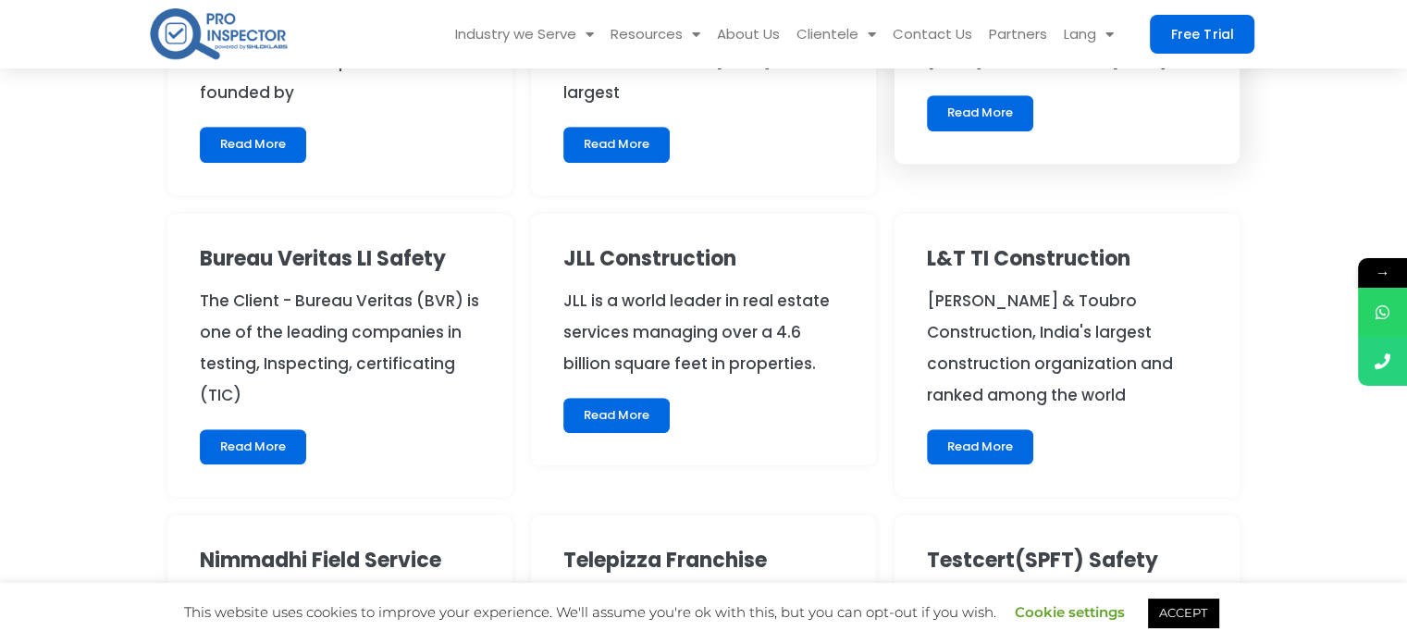
scroll to position [1202, 0]
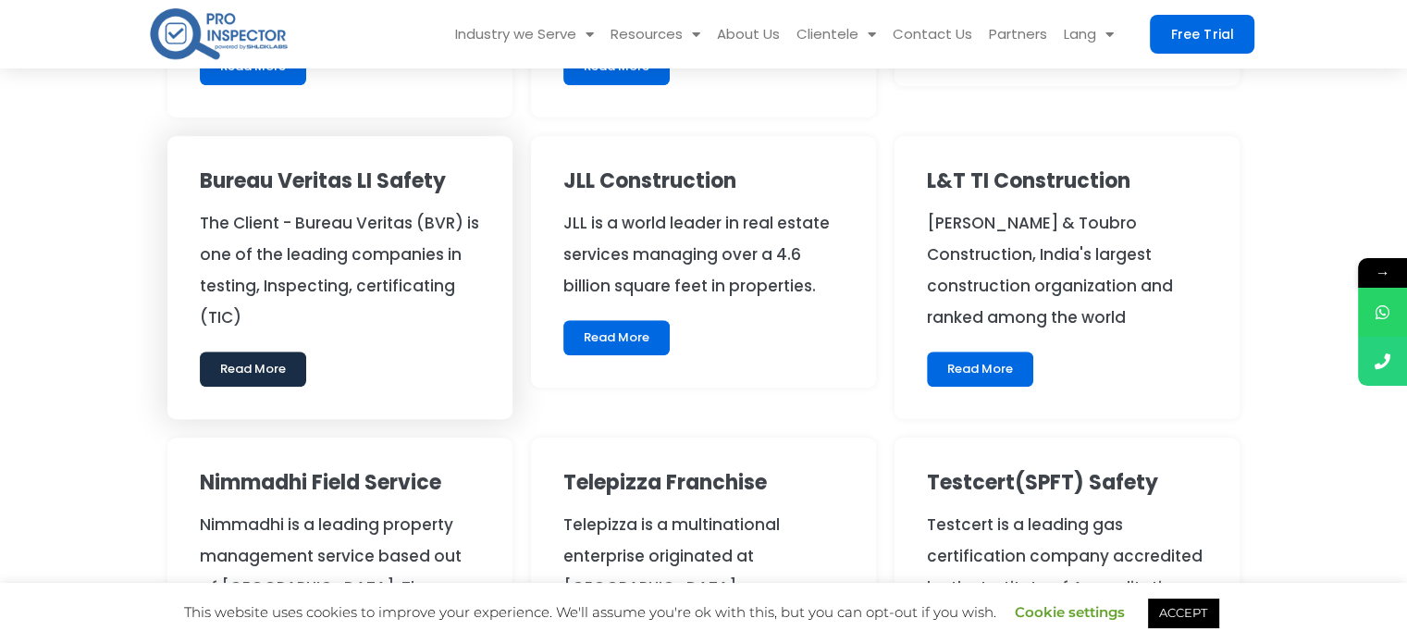
click at [204, 365] on link "Read More" at bounding box center [253, 368] width 106 height 35
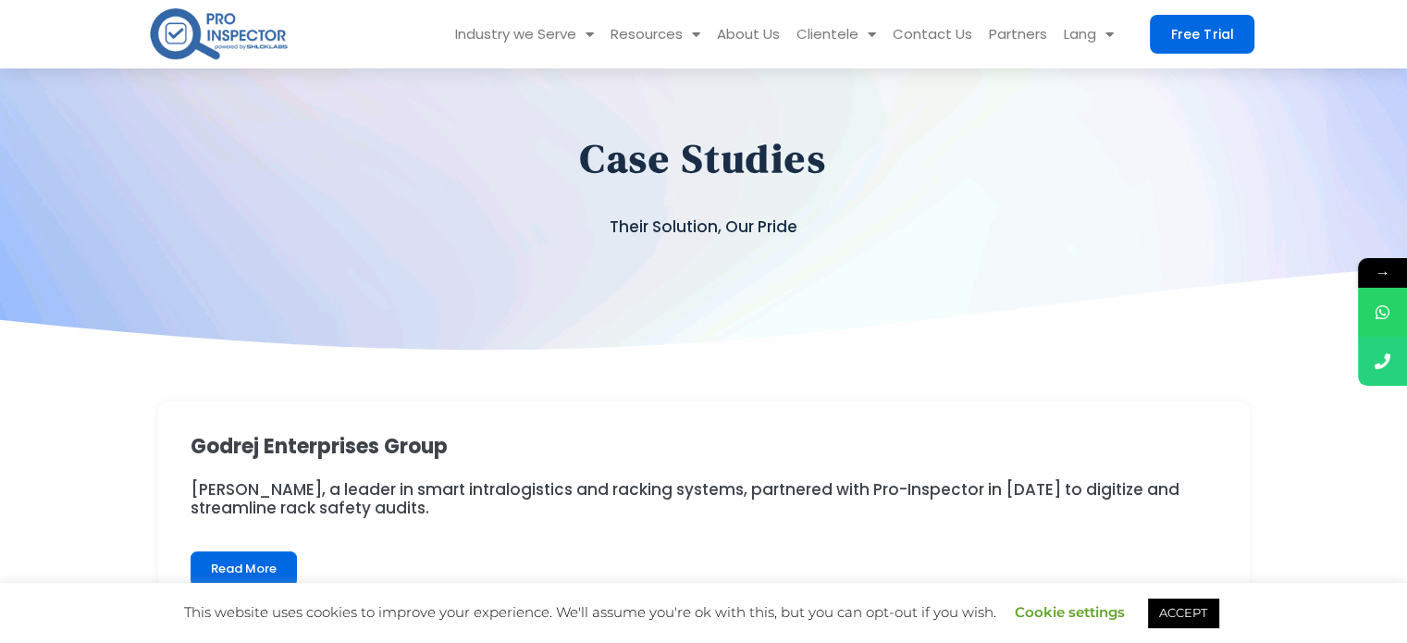
scroll to position [0, 0]
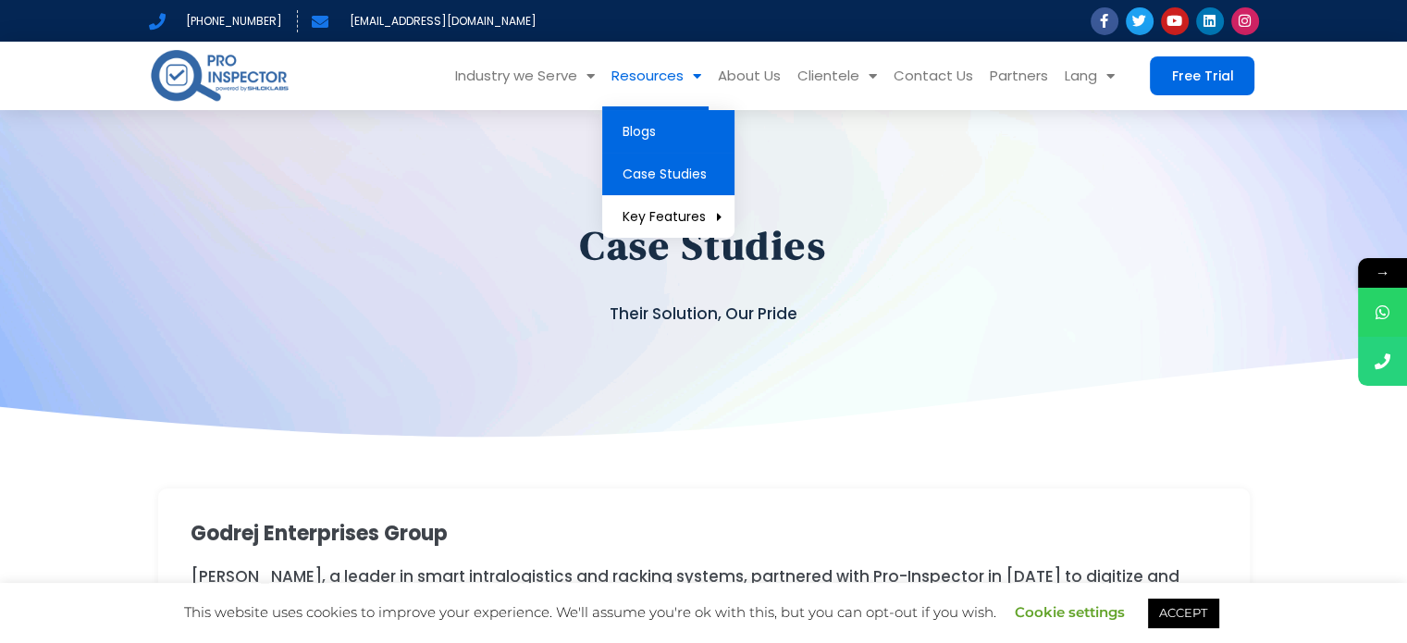
click at [663, 142] on link "Blogs" at bounding box center [668, 131] width 132 height 43
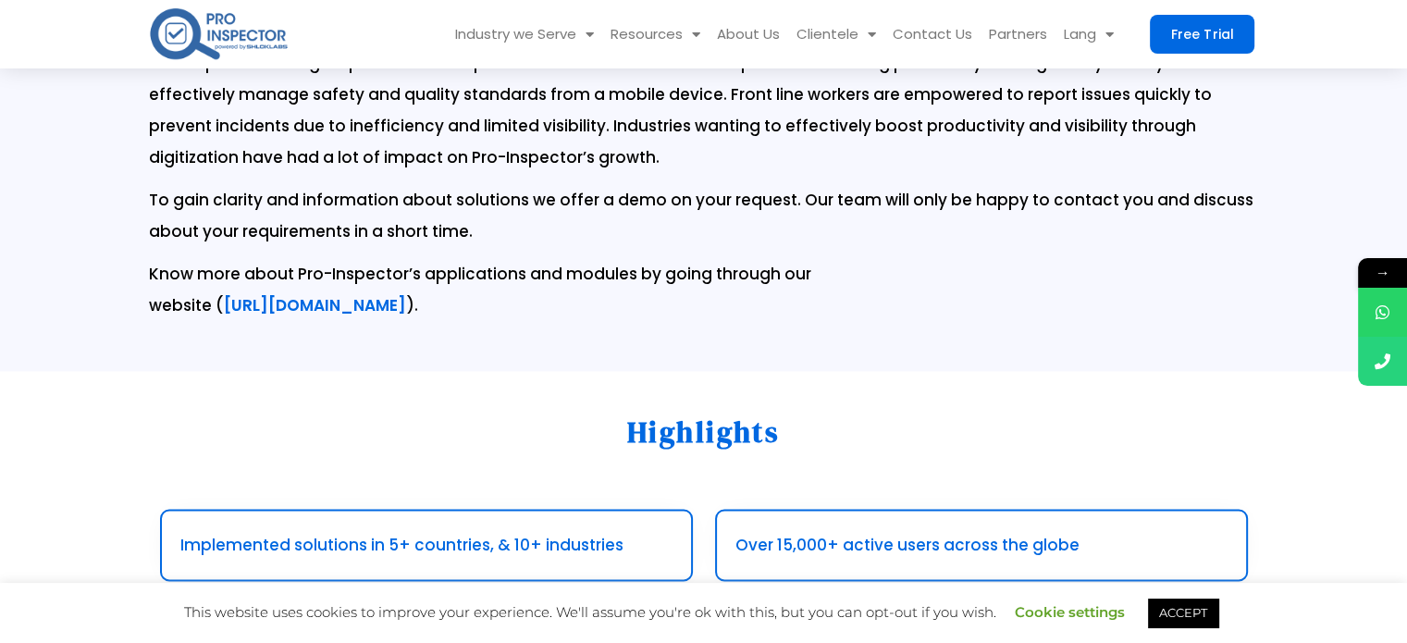
scroll to position [2682, 0]
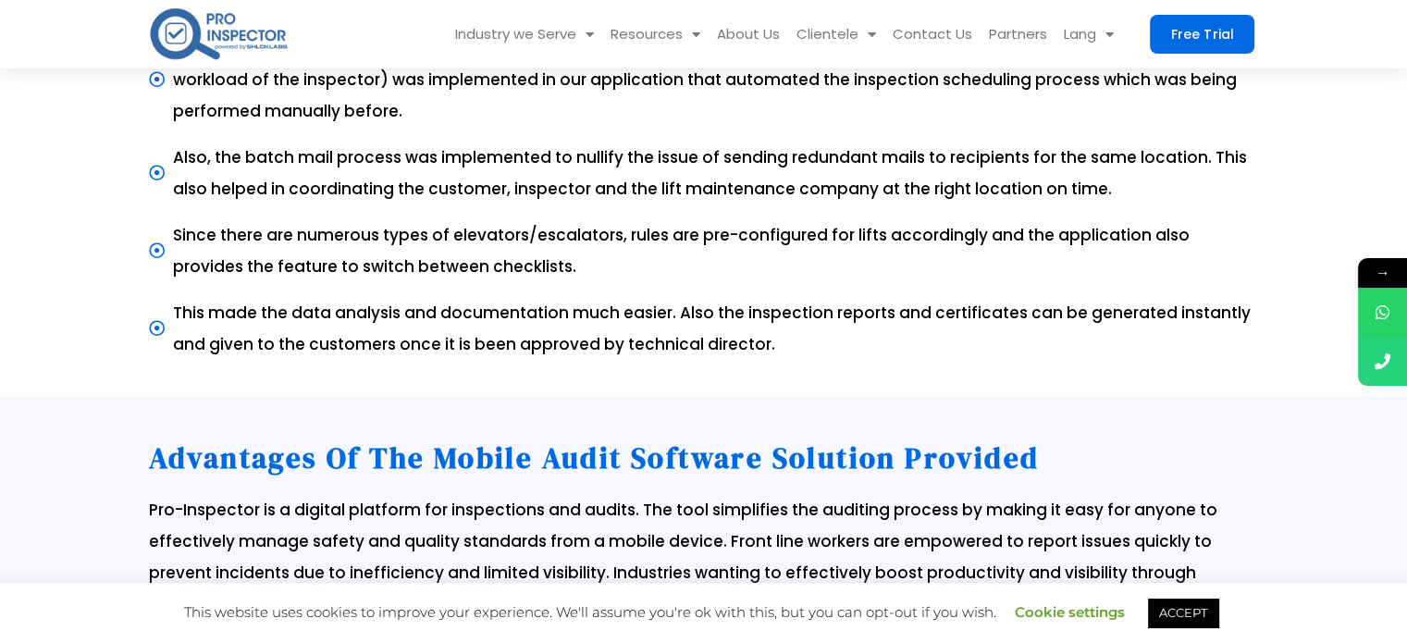
scroll to position [1942, 0]
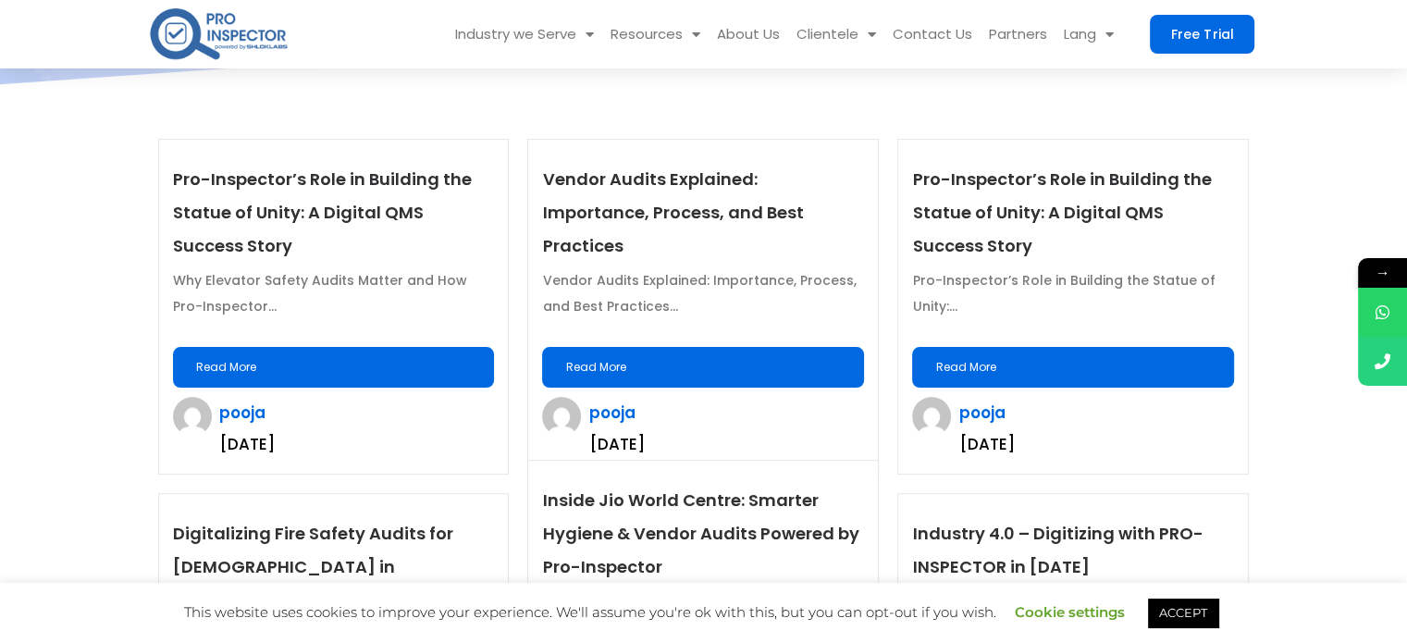
scroll to position [462, 0]
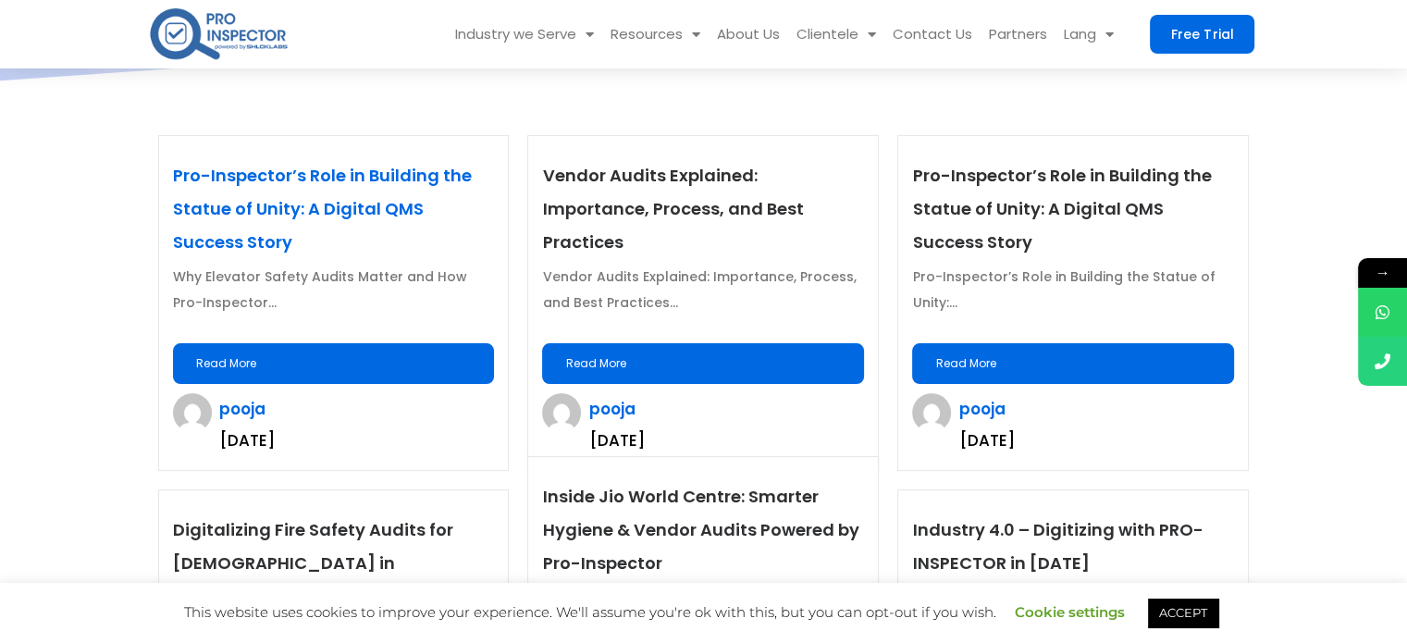
click at [326, 205] on link "Pro-Inspector’s Role in Building the Statue of Unity: A Digital QMS Success Sto…" at bounding box center [322, 209] width 299 height 90
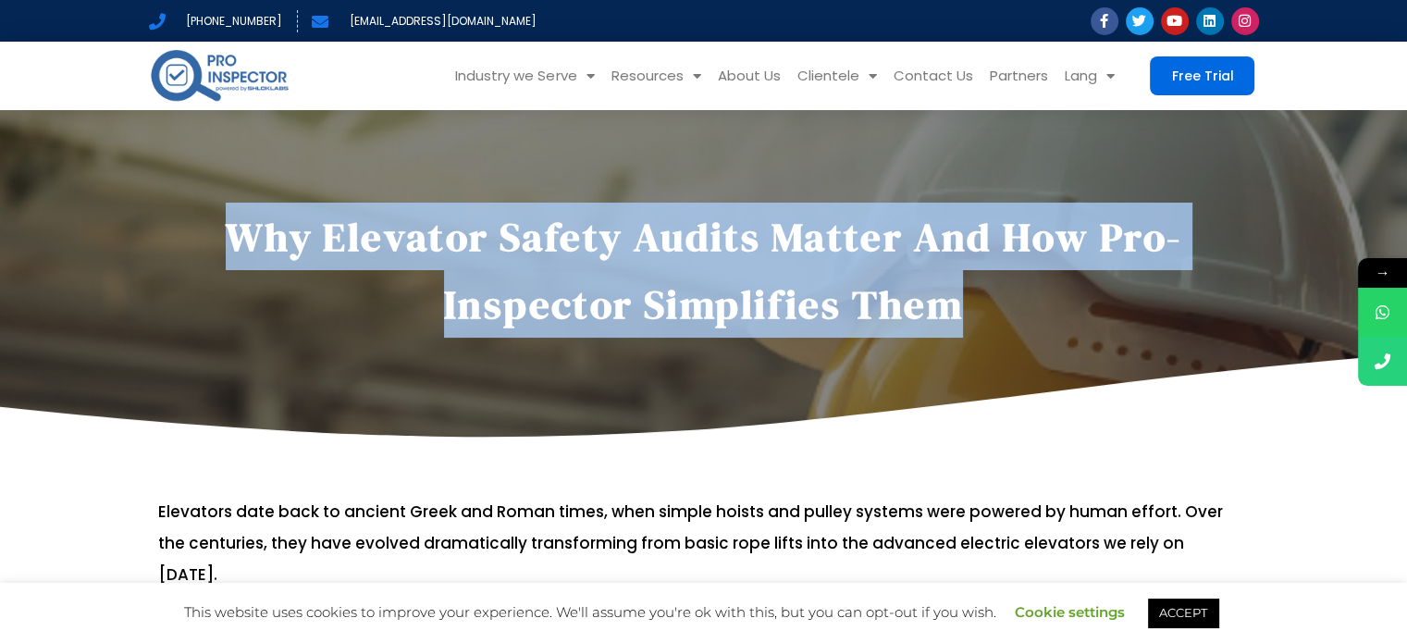
drag, startPoint x: 644, startPoint y: 211, endPoint x: 106, endPoint y: 209, distance: 537.4
click at [106, 209] on section "Why Elevator Safety Audits Matter and How Pro-Inspector Simplifies Them" at bounding box center [703, 243] width 1407 height 400
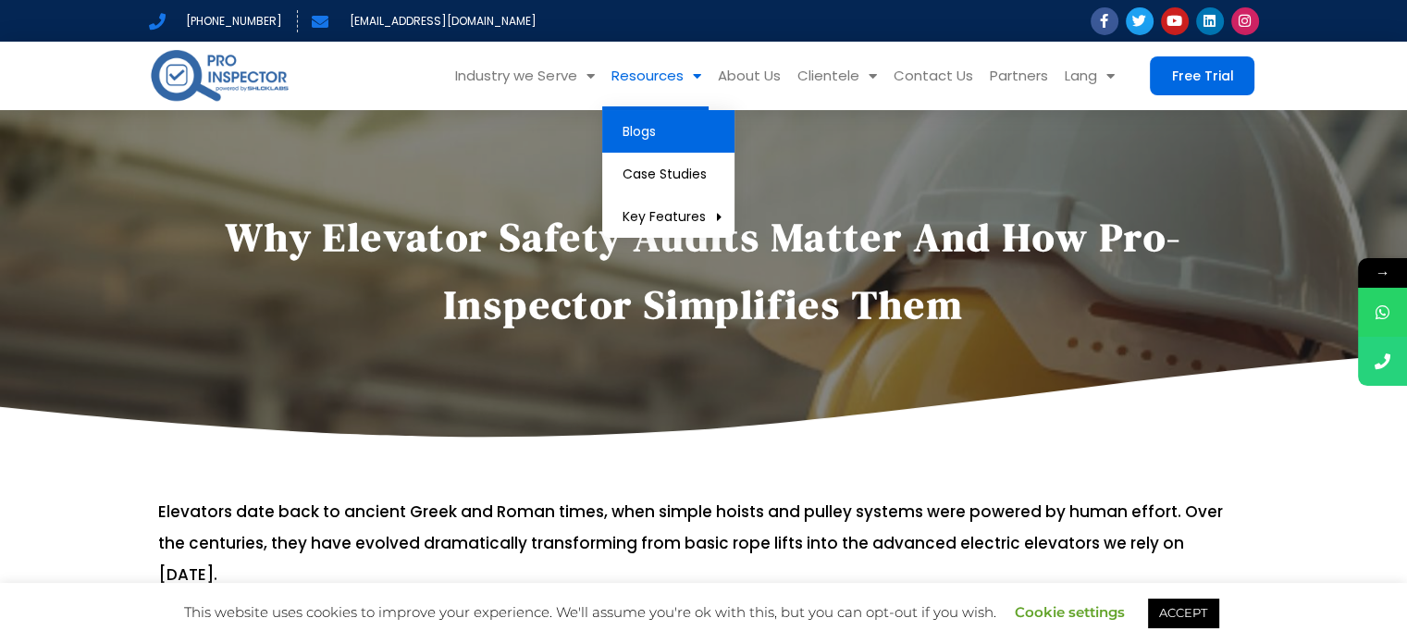
click at [659, 129] on link "Blogs" at bounding box center [668, 131] width 132 height 43
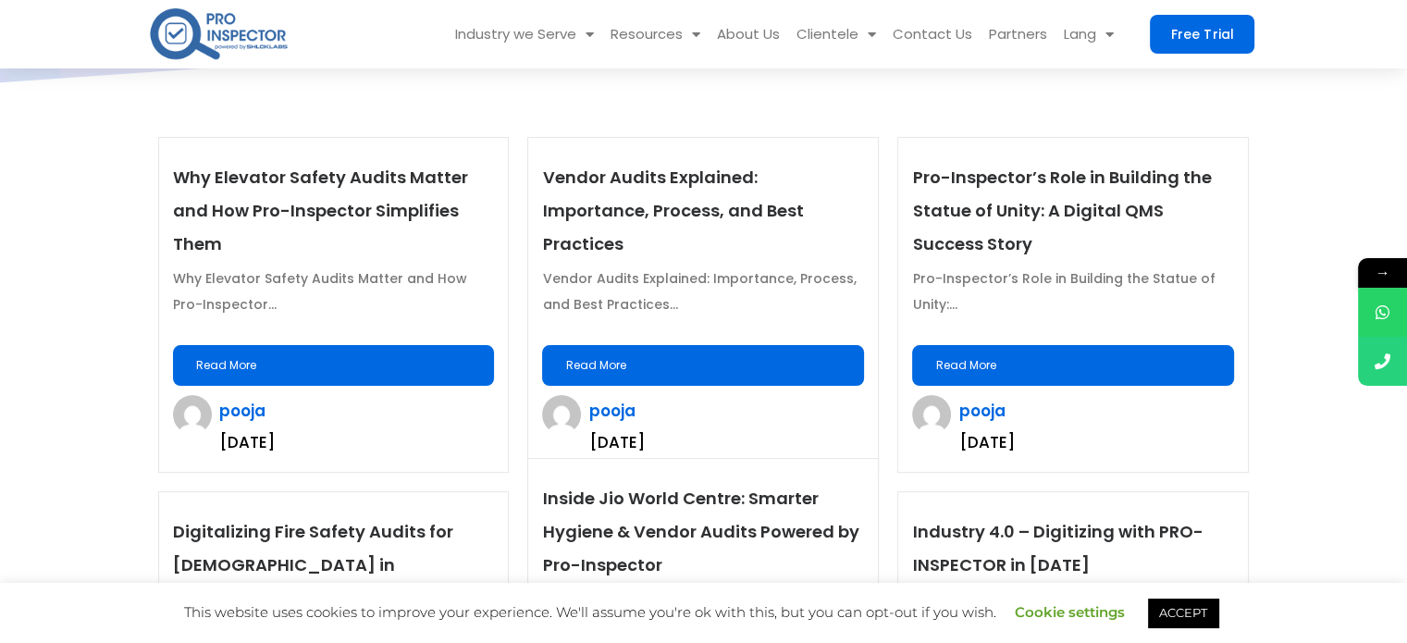
scroll to position [462, 0]
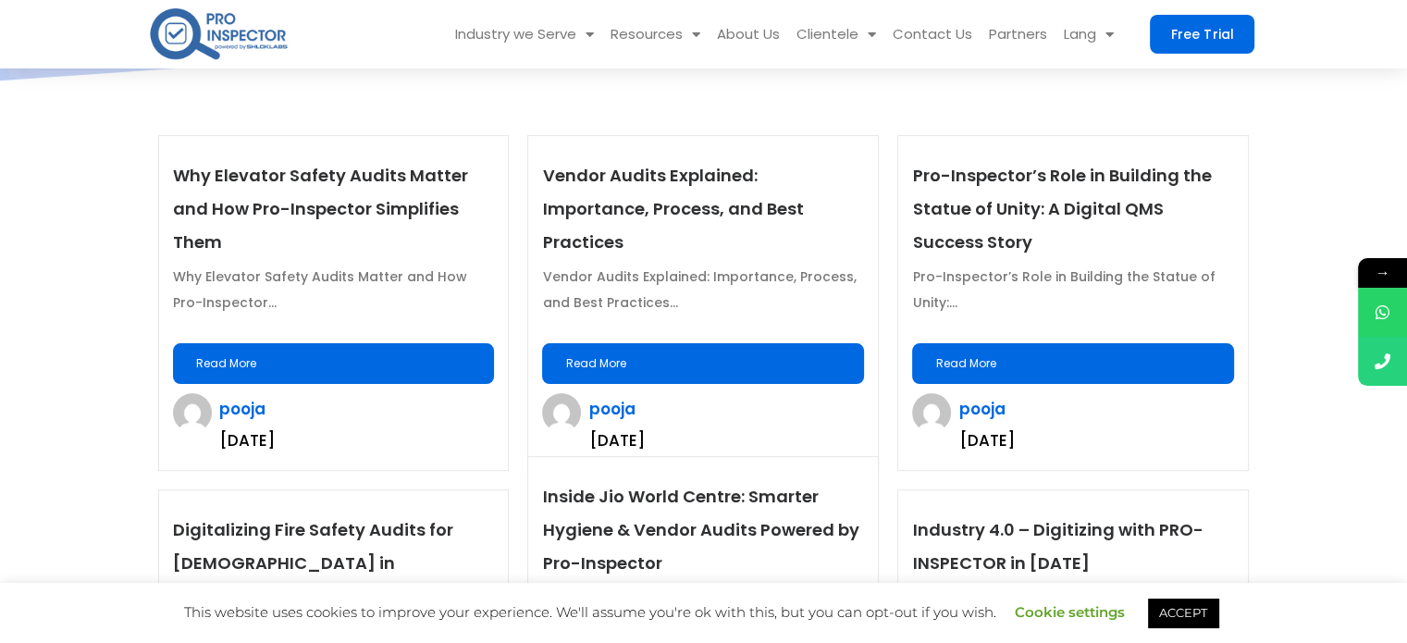
click at [376, 365] on link "Read More" at bounding box center [334, 363] width 322 height 41
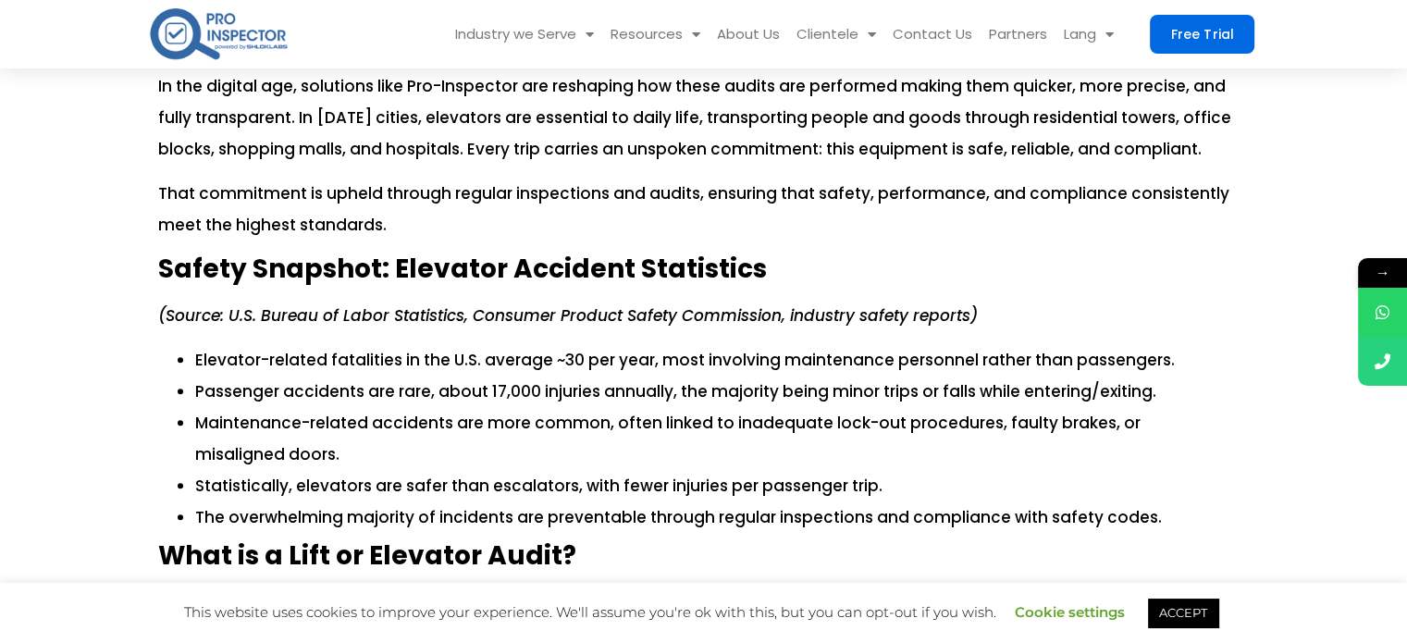
scroll to position [740, 0]
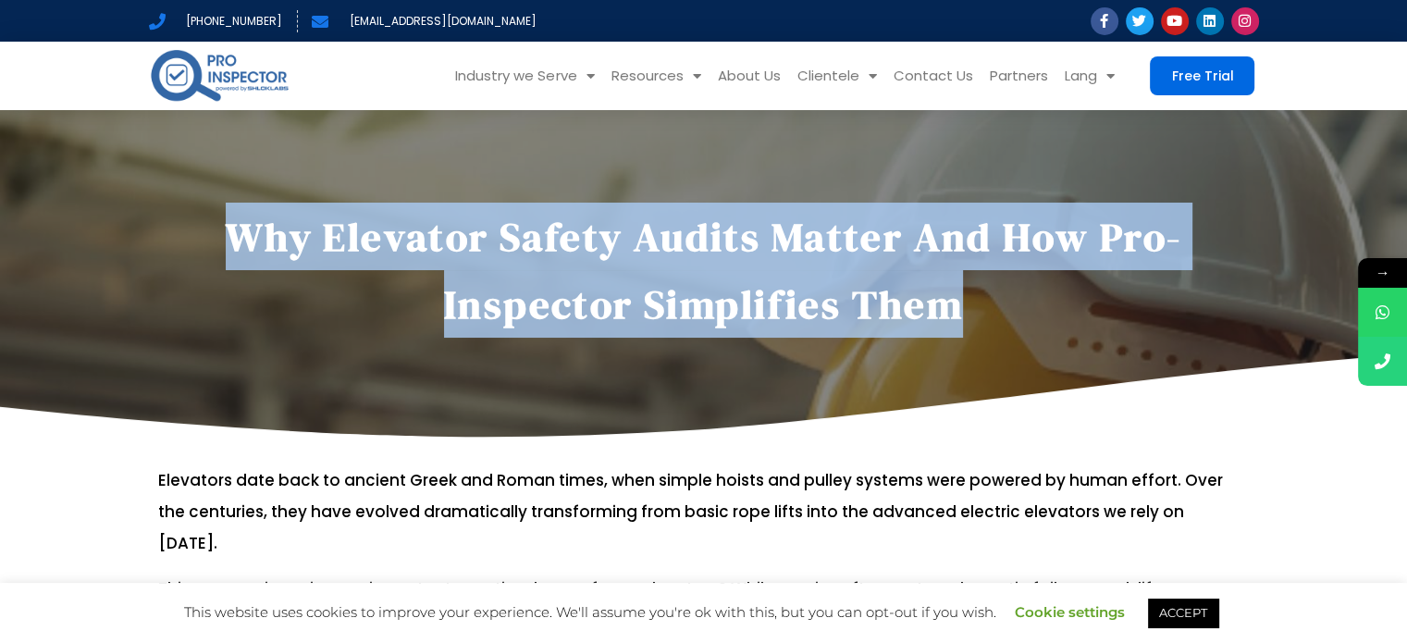
drag, startPoint x: 416, startPoint y: 262, endPoint x: 1020, endPoint y: 284, distance: 604.4
click at [1020, 284] on h1 "Why Elevator Safety Audits Matter and How Pro-Inspector Simplifies Them" at bounding box center [703, 270] width 1091 height 135
copy h1 "Why Elevator Safety Audits Matter and How Pro-Inspector Simplifies Them"
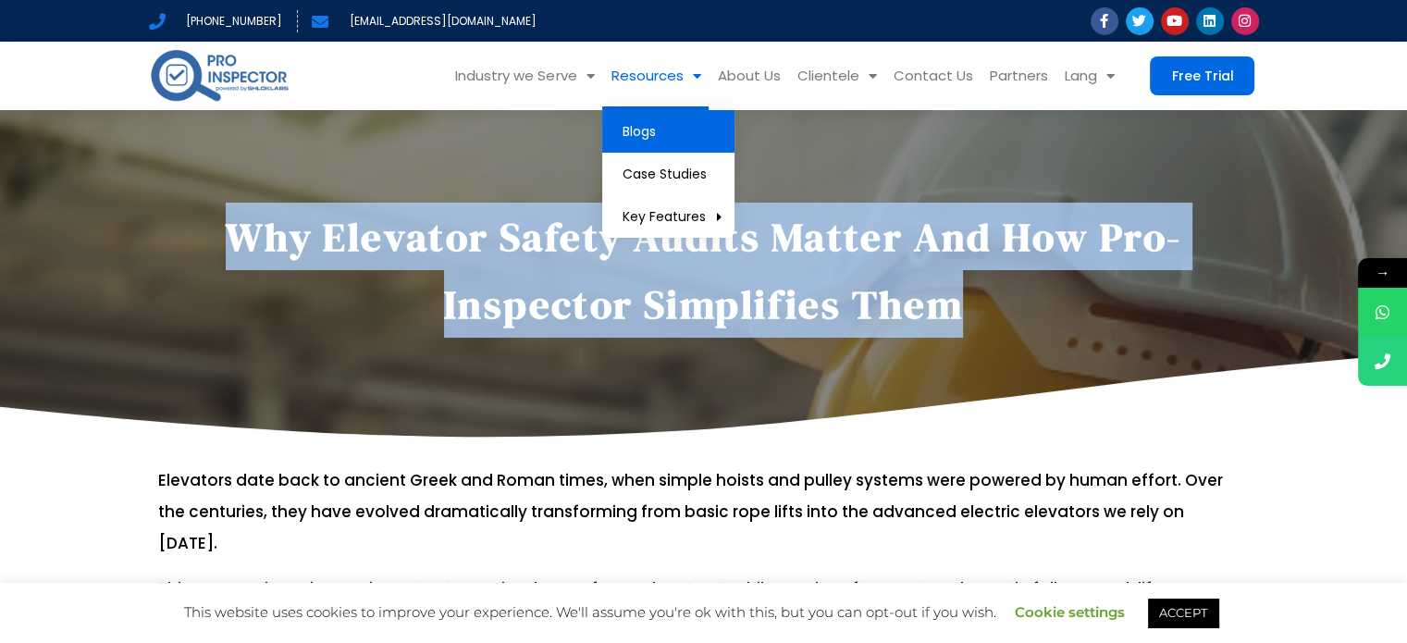
click at [653, 125] on link "Blogs" at bounding box center [668, 131] width 132 height 43
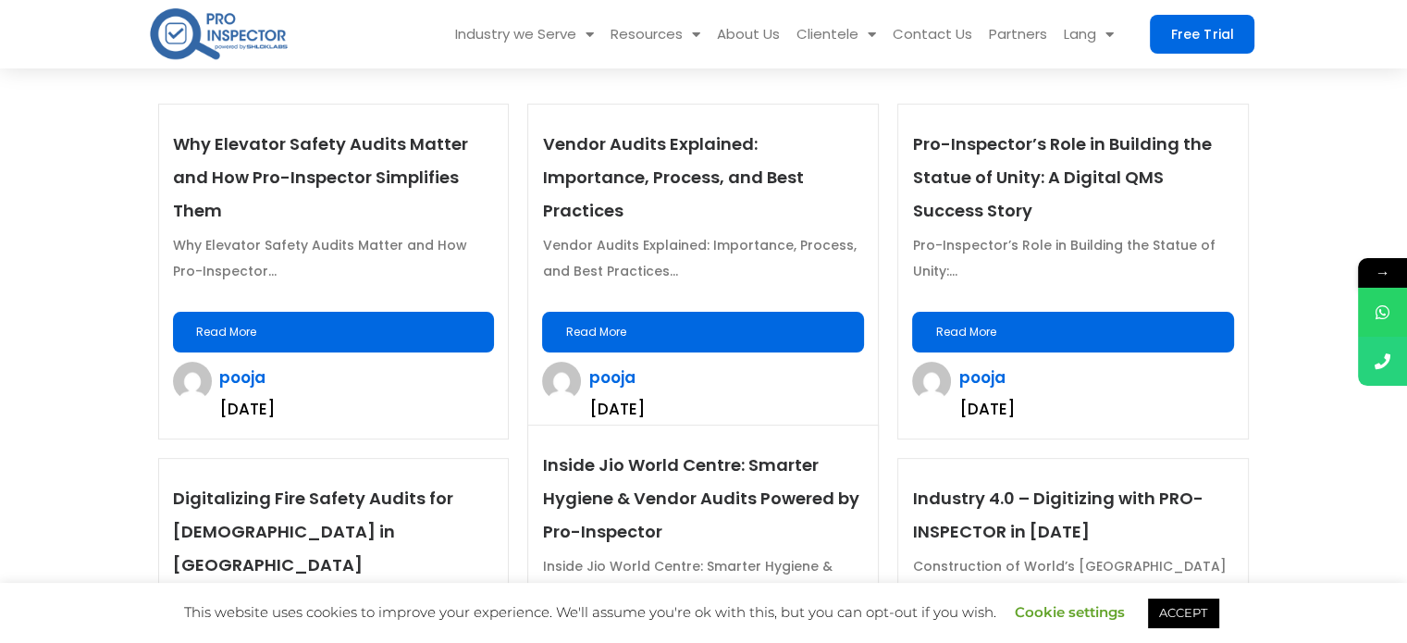
scroll to position [462, 0]
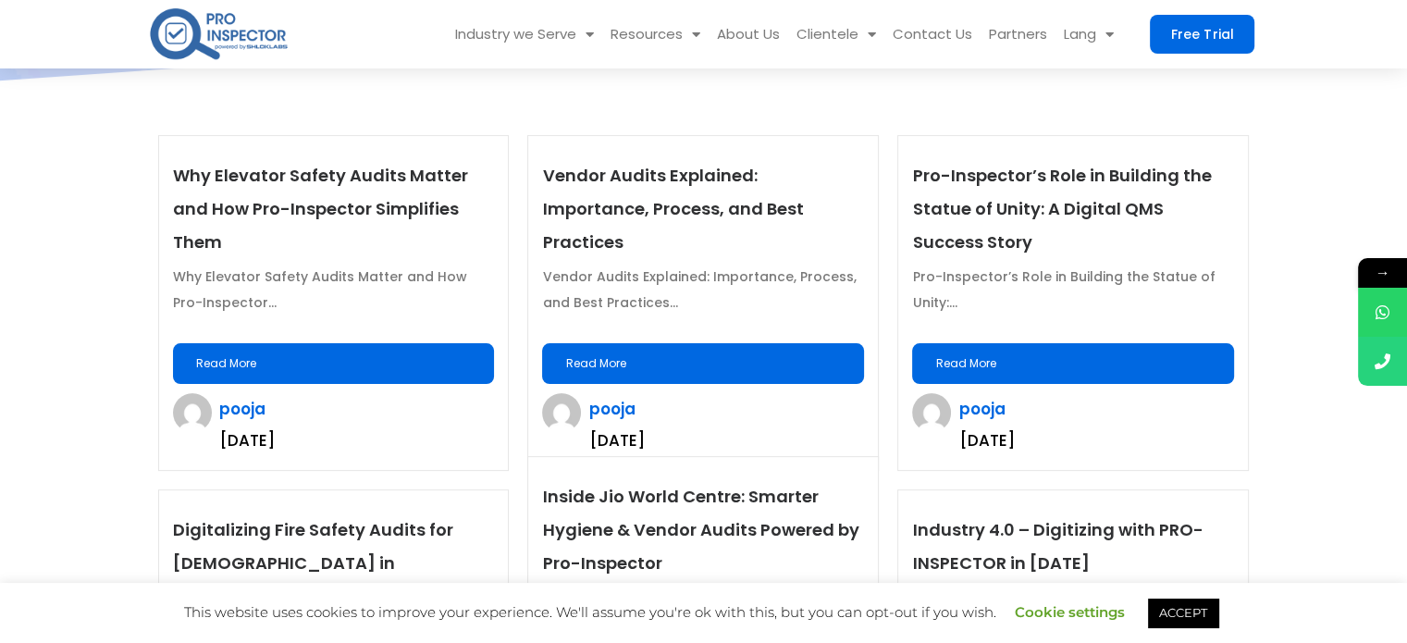
click at [363, 351] on link "Read More" at bounding box center [334, 363] width 322 height 41
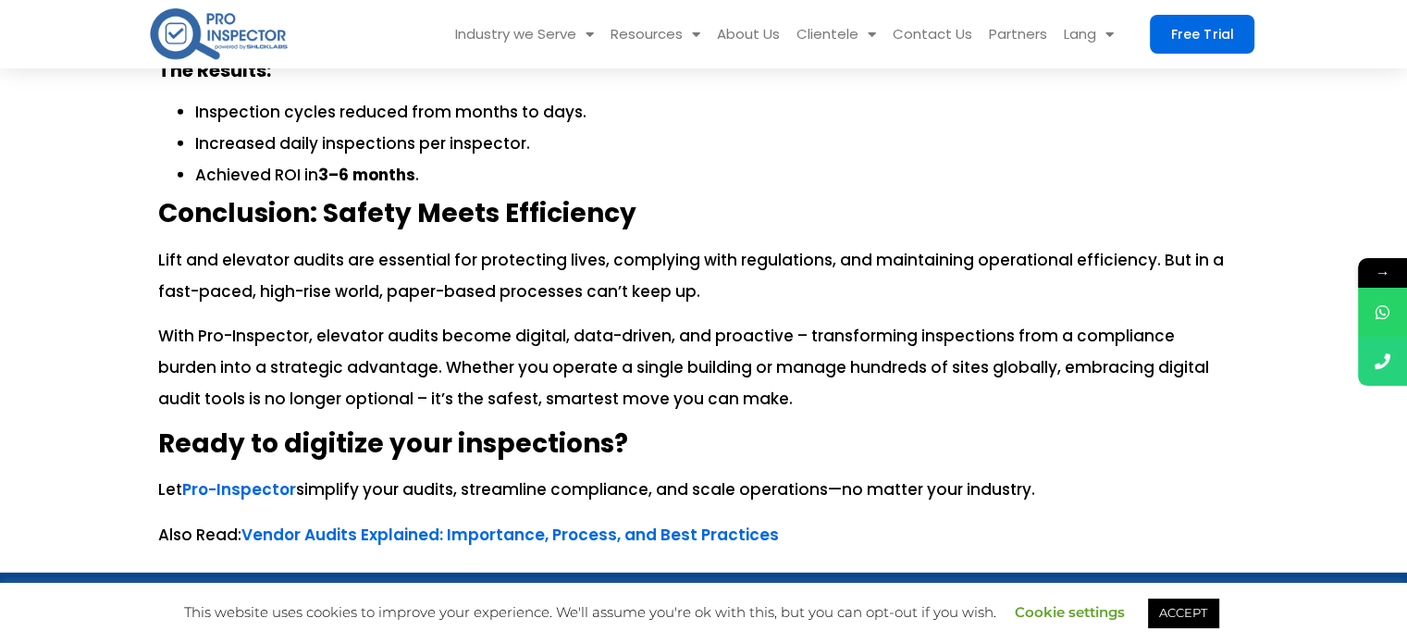
scroll to position [5827, 0]
